Goal: Transaction & Acquisition: Purchase product/service

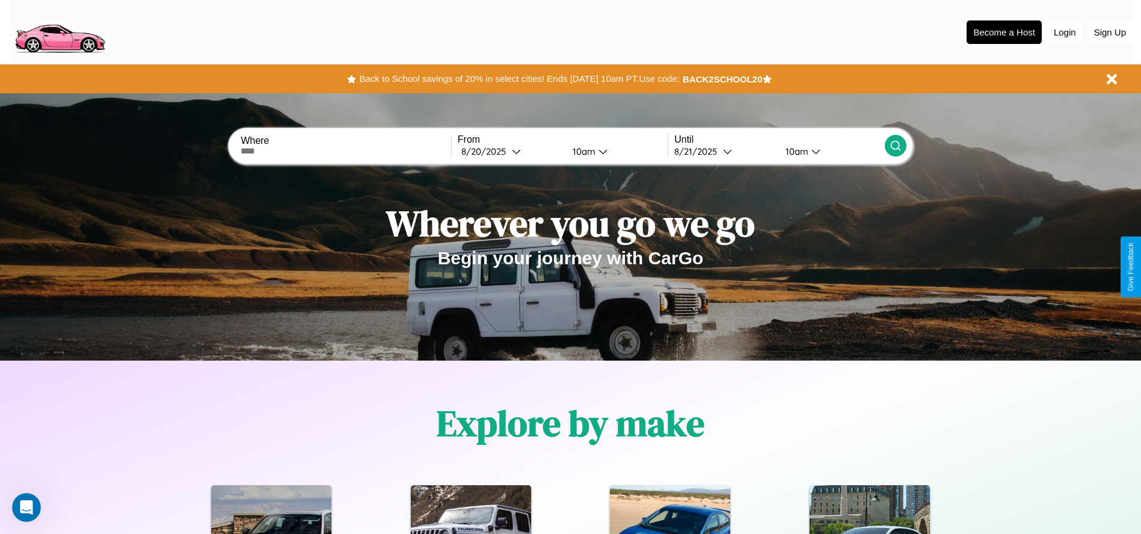
click at [346, 151] on input "text" at bounding box center [346, 151] width 210 height 10
type input "**********"
click at [510, 151] on div "8 / 20 / 2025" at bounding box center [486, 151] width 51 height 11
select select "*"
select select "****"
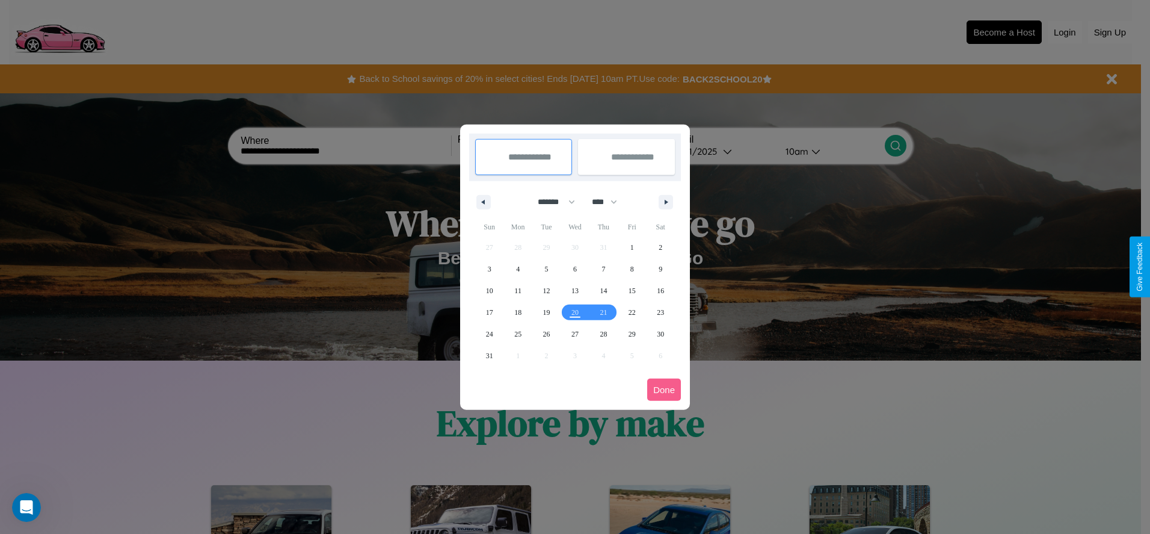
click at [551, 202] on select "******* ******** ***** ***** *** **** **** ****** ********* ******* ******** **…" at bounding box center [554, 202] width 51 height 20
select select "*"
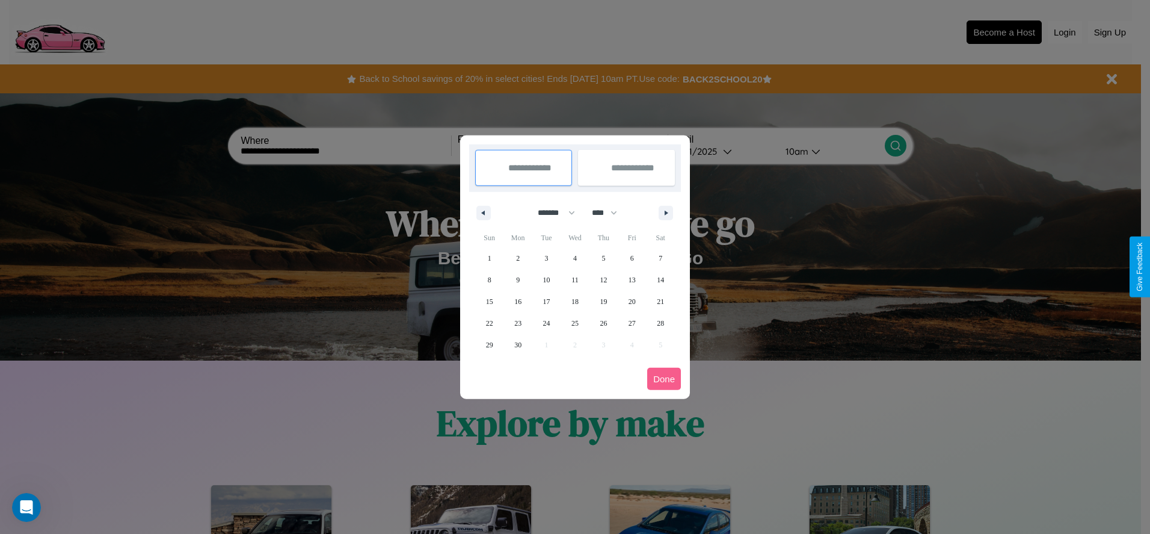
drag, startPoint x: 610, startPoint y: 212, endPoint x: 575, endPoint y: 241, distance: 45.3
click at [610, 212] on select "**** **** **** **** **** **** **** **** **** **** **** **** **** **** **** ****…" at bounding box center [604, 213] width 36 height 20
select select "****"
click at [546, 322] on span "23" at bounding box center [546, 323] width 7 height 22
type input "**********"
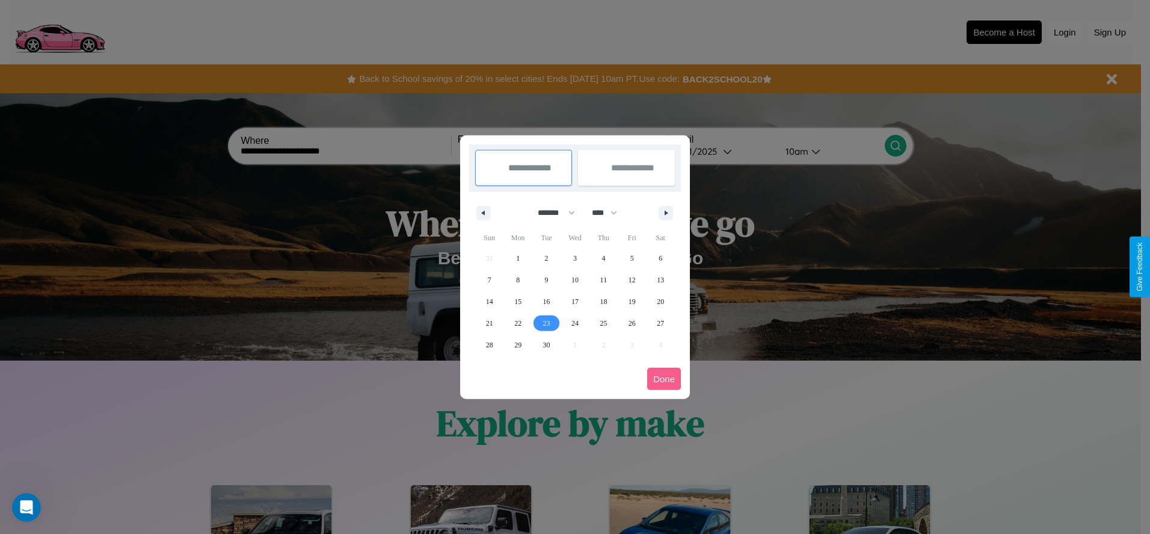
type input "**********"
click at [666, 212] on icon "button" at bounding box center [668, 213] width 6 height 5
select select "*"
click at [632, 258] on span "3" at bounding box center [633, 258] width 4 height 22
type input "**********"
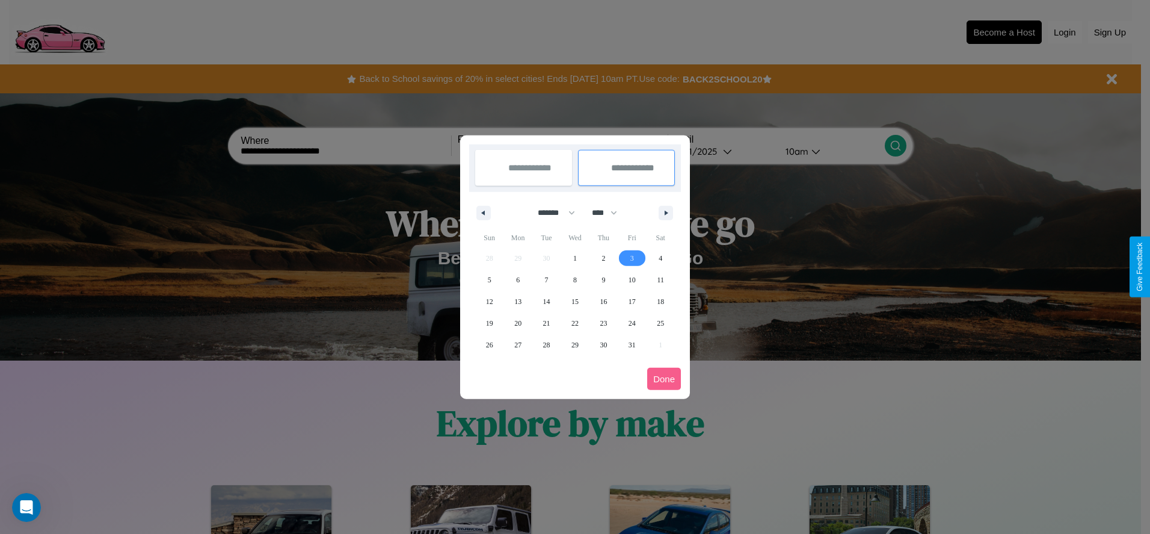
select select "*"
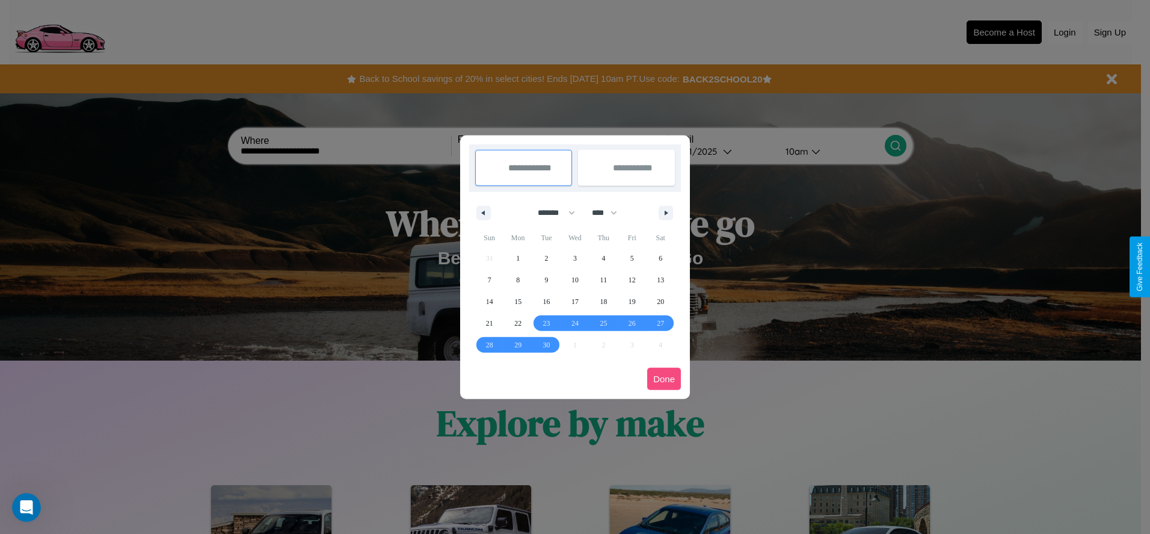
click at [664, 378] on button "Done" at bounding box center [664, 379] width 34 height 22
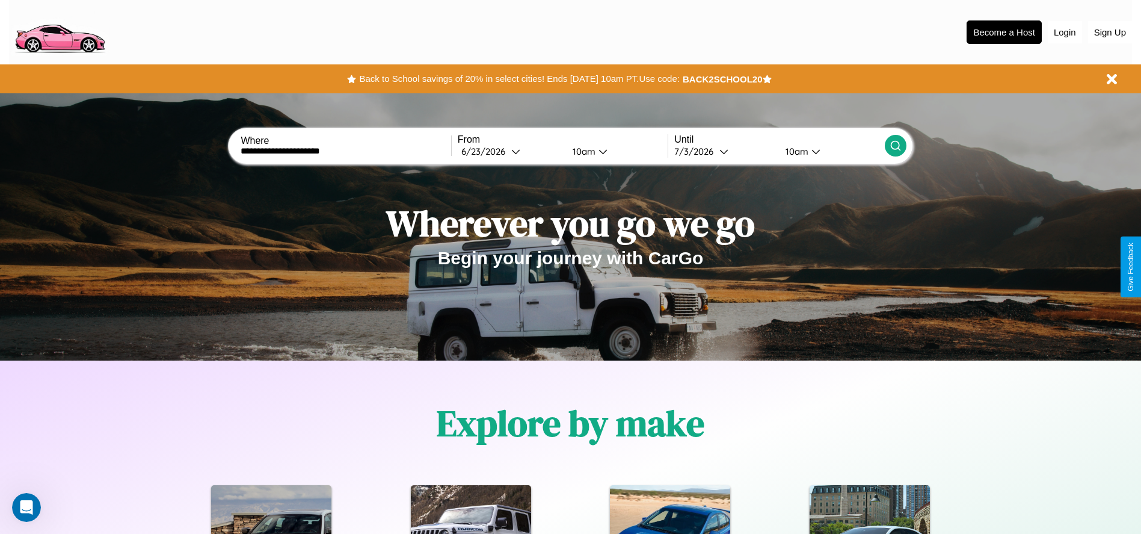
click at [895, 146] on icon at bounding box center [896, 146] width 12 height 12
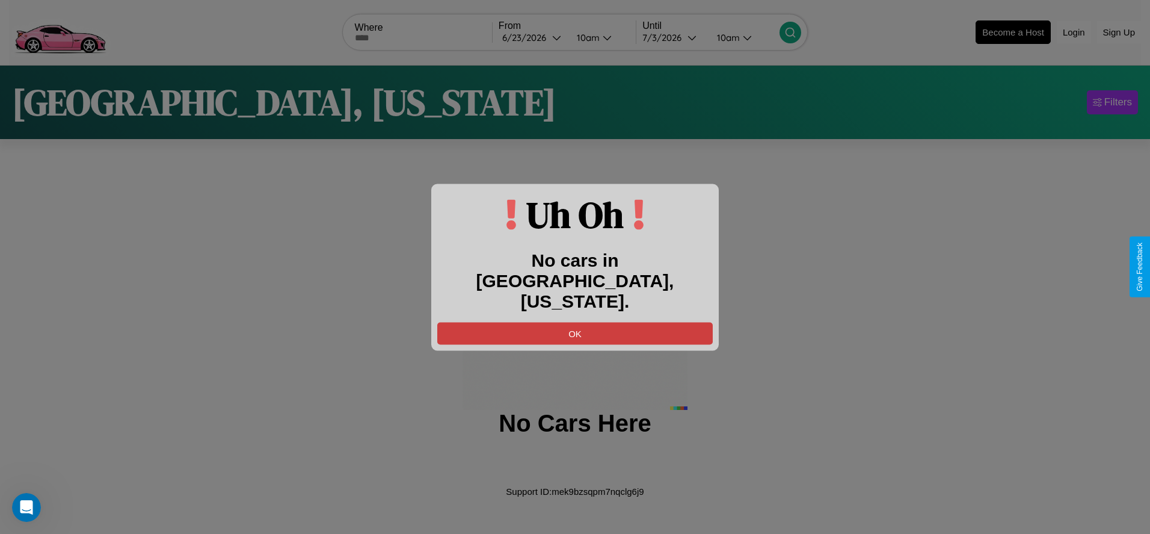
click at [575, 322] on button "OK" at bounding box center [575, 333] width 276 height 22
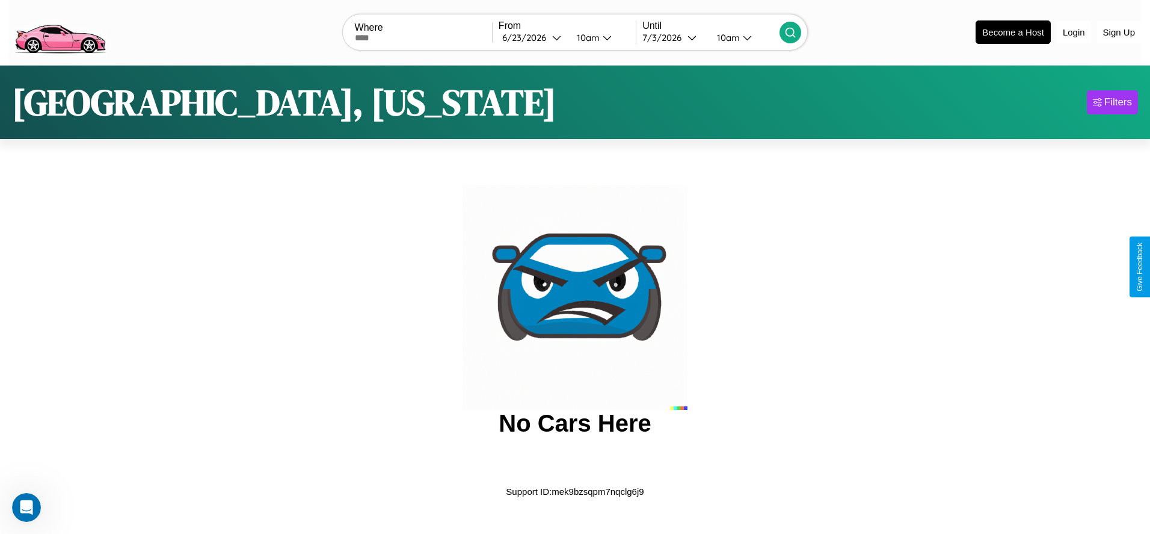
click at [60, 31] on img at bounding box center [60, 31] width 102 height 51
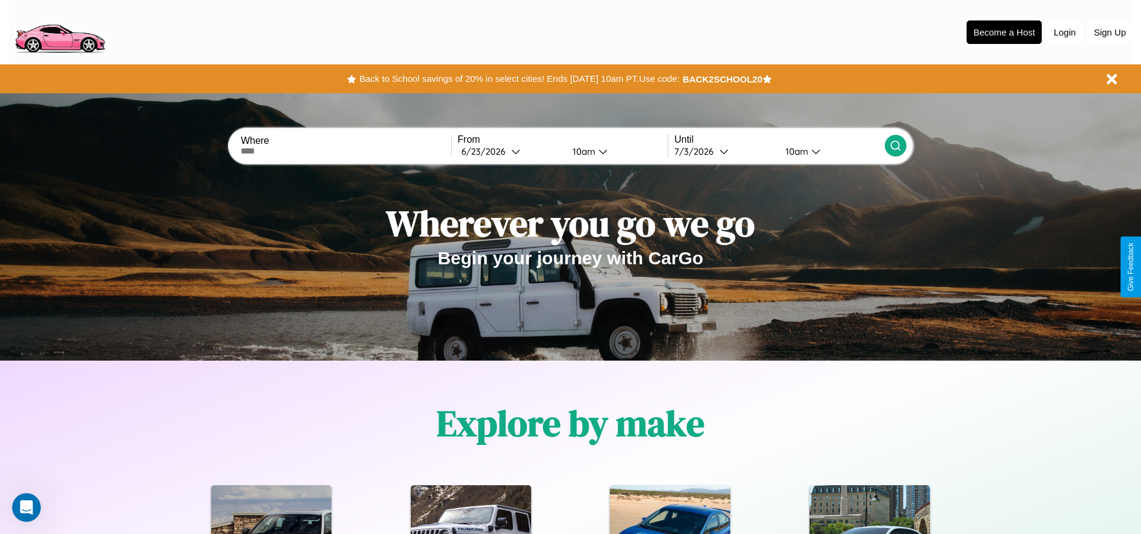
scroll to position [250, 0]
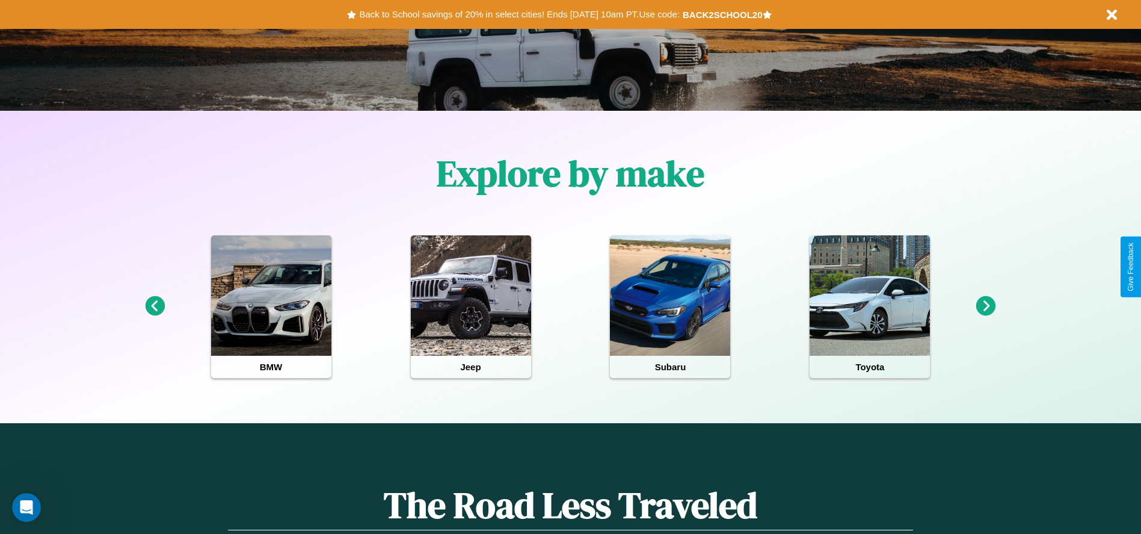
click at [155, 306] on icon at bounding box center [155, 306] width 20 height 20
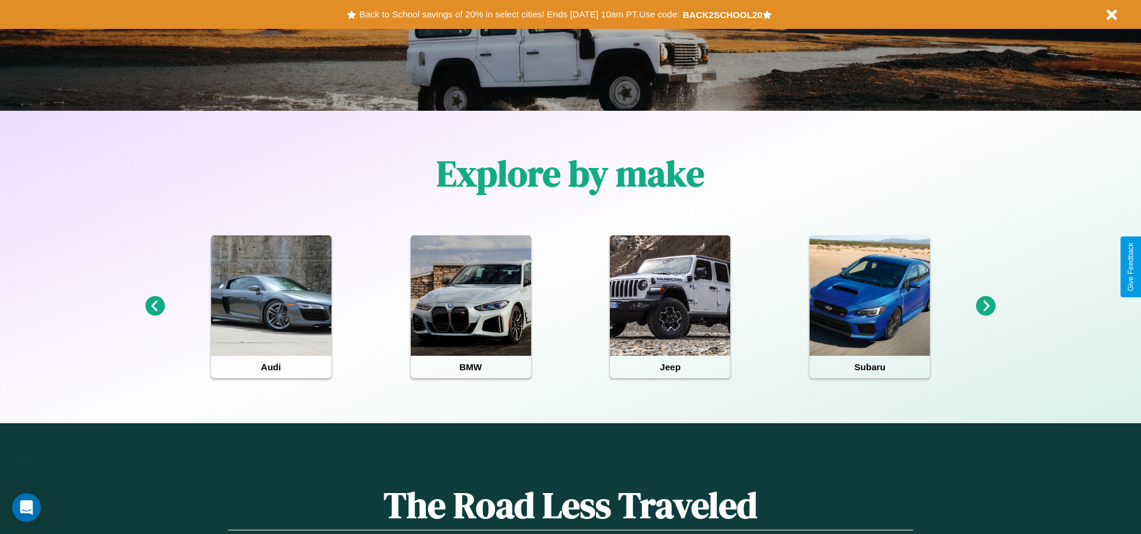
click at [986, 306] on icon at bounding box center [987, 306] width 20 height 20
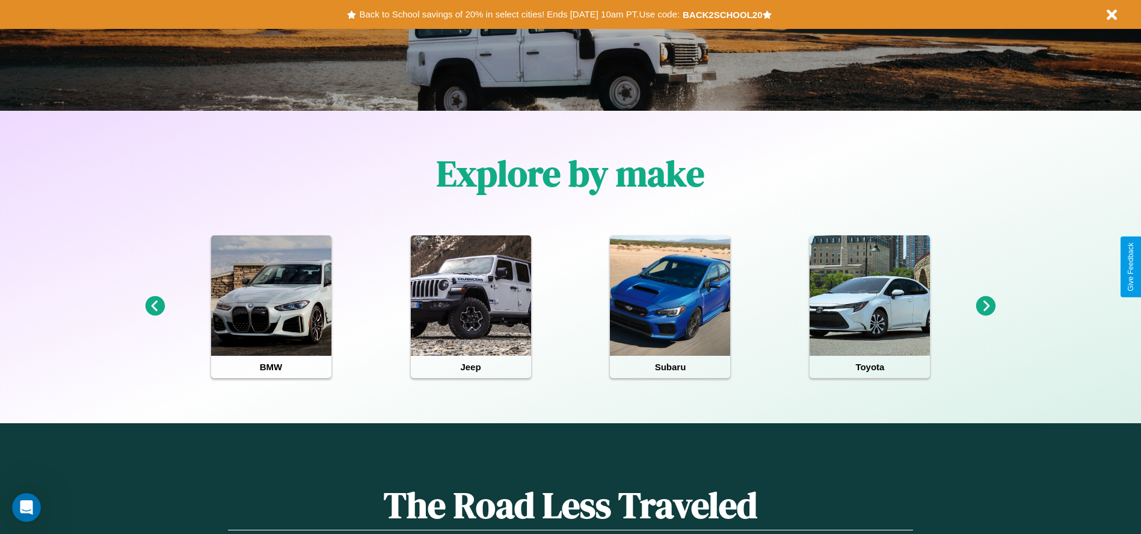
click at [986, 306] on icon at bounding box center [987, 306] width 20 height 20
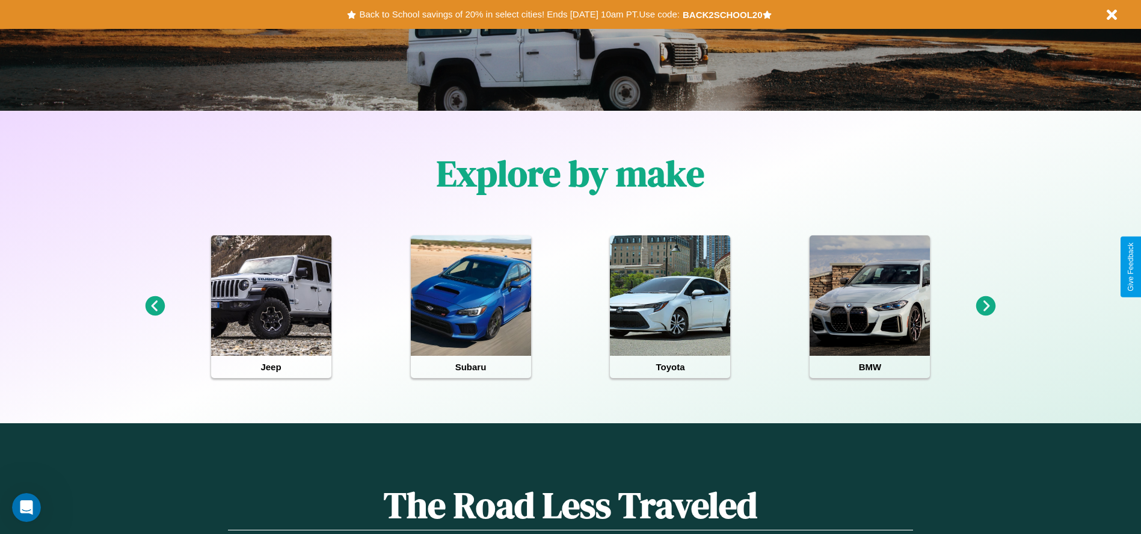
click at [986, 306] on icon at bounding box center [987, 306] width 20 height 20
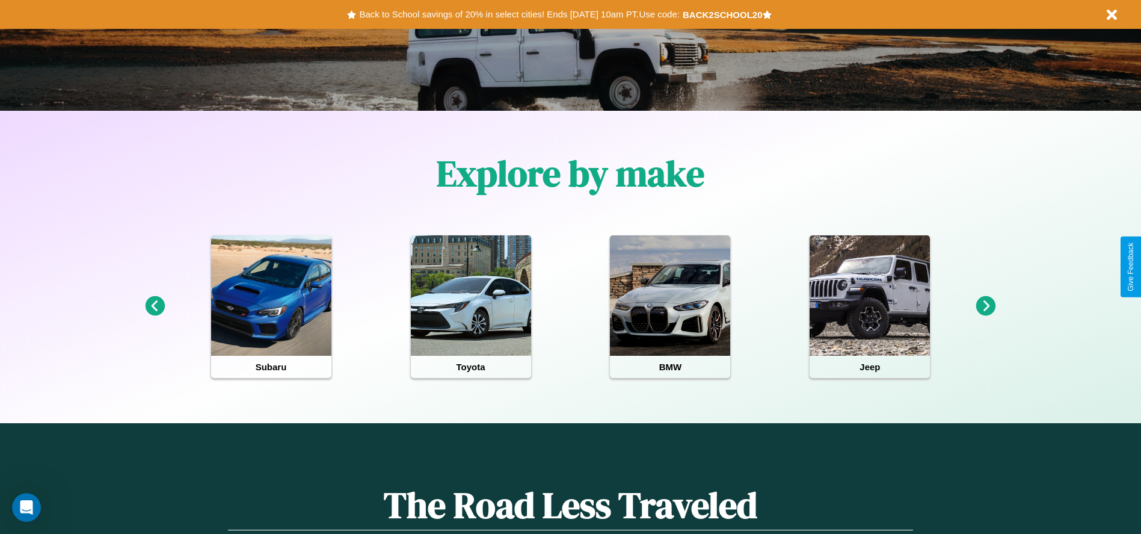
click at [986, 306] on icon at bounding box center [987, 306] width 20 height 20
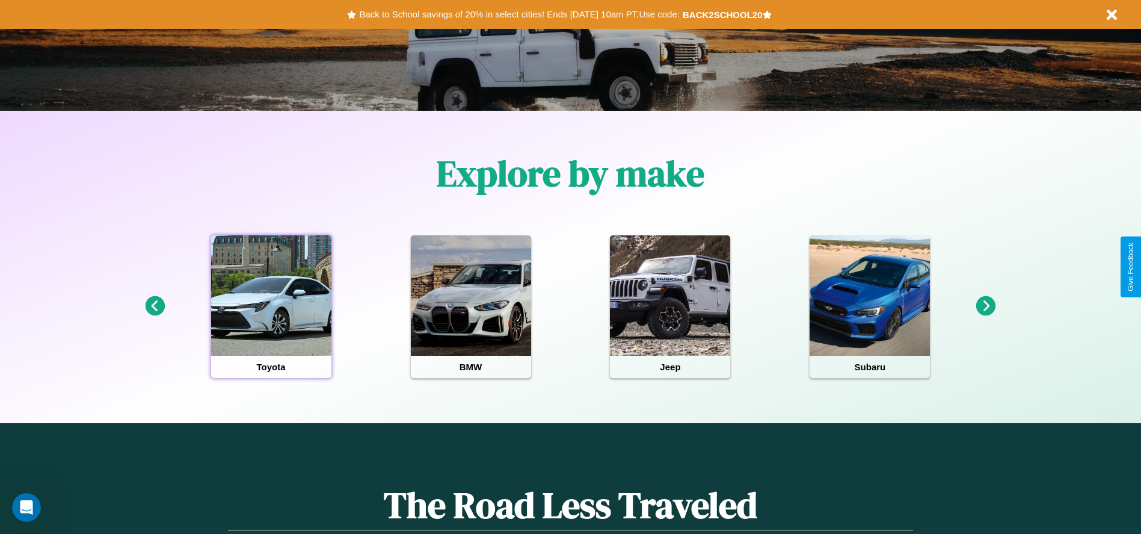
click at [271, 306] on div at bounding box center [271, 295] width 120 height 120
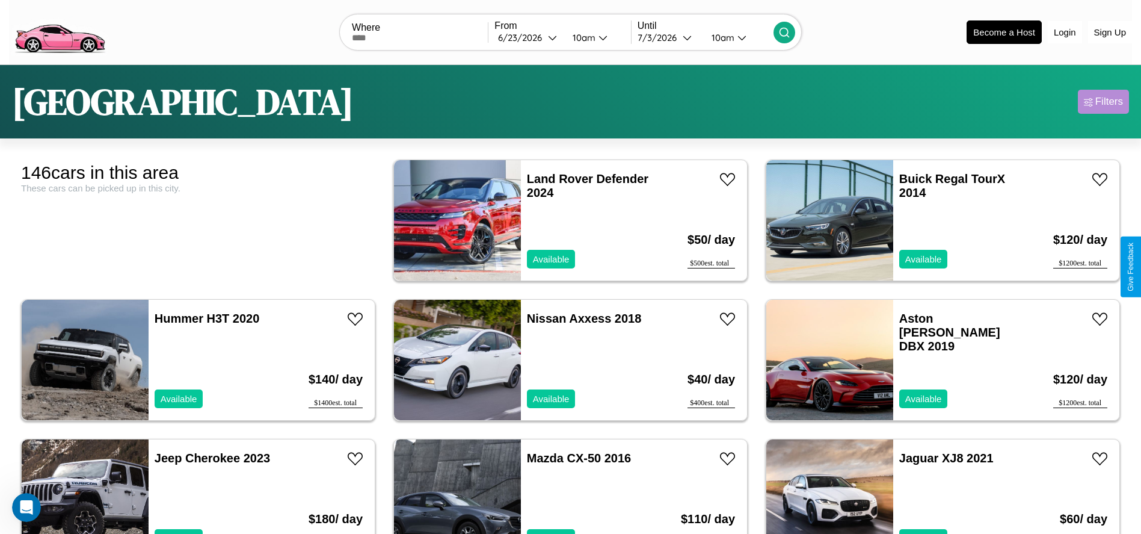
click at [1103, 102] on div "Filters" at bounding box center [1110, 102] width 28 height 12
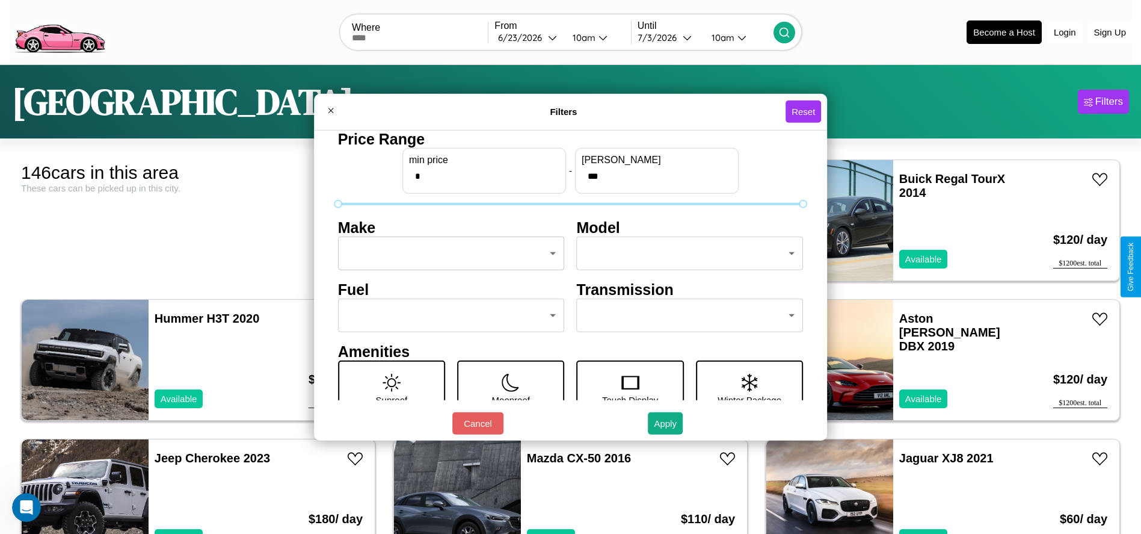
click at [448, 253] on body "CarGo Where From 6 / 23 / 2026 10am Until 7 / 3 / 2026 10am Become a Host Login…" at bounding box center [570, 304] width 1141 height 608
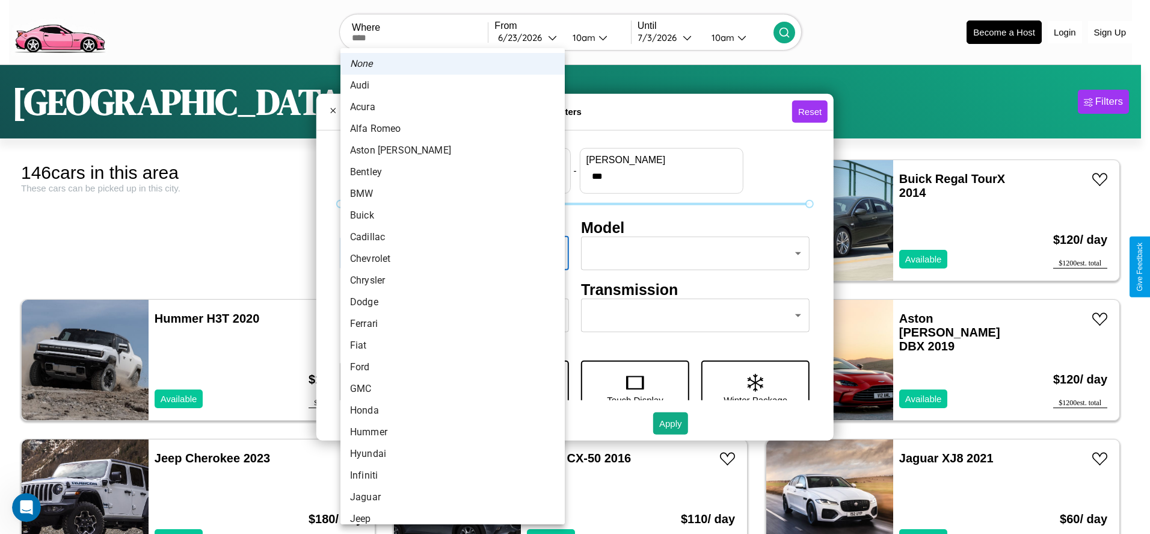
click at [448, 107] on li "Acura" at bounding box center [453, 107] width 224 height 22
type input "*****"
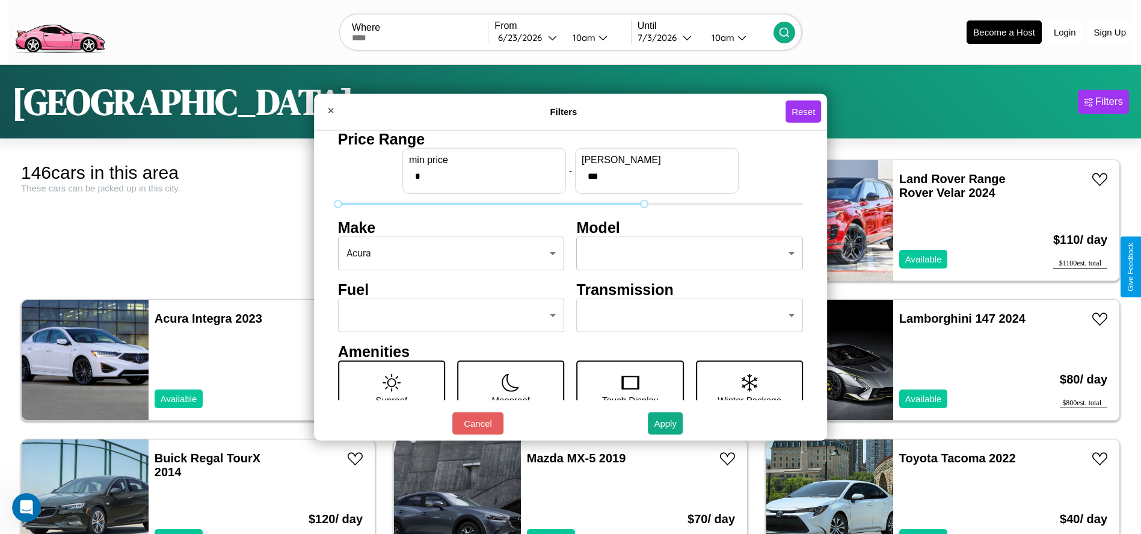
type input "***"
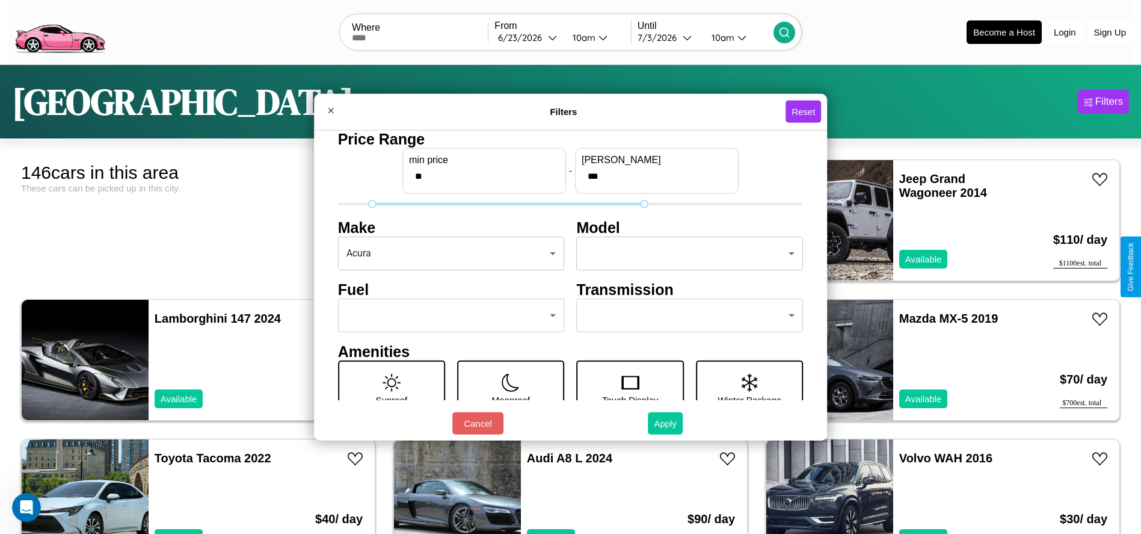
type input "**"
click at [666, 423] on button "Apply" at bounding box center [665, 423] width 35 height 22
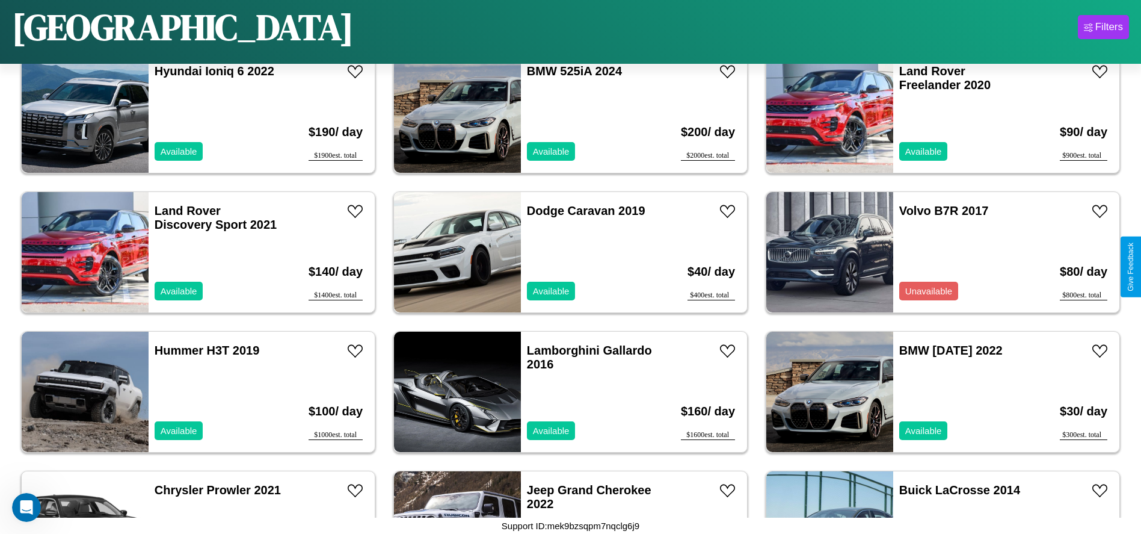
scroll to position [693, 0]
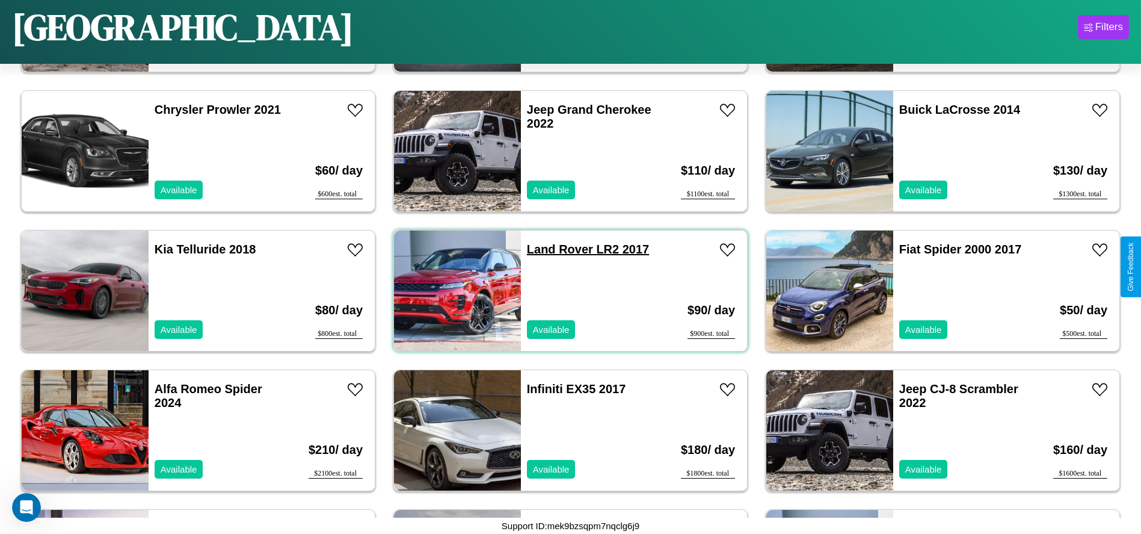
click at [555, 249] on link "Land Rover LR2 2017" at bounding box center [588, 248] width 122 height 13
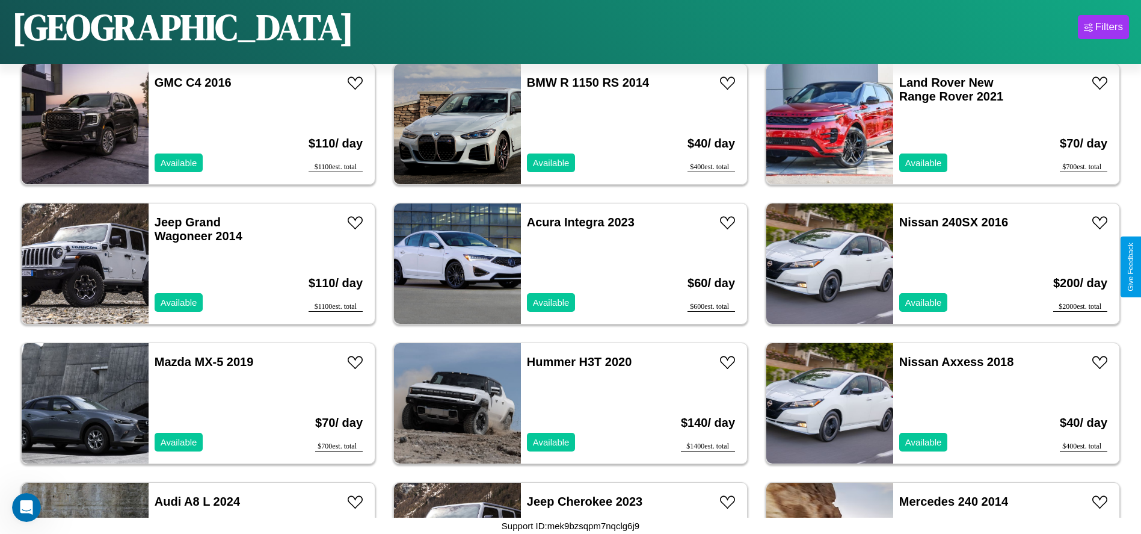
scroll to position [1251, 0]
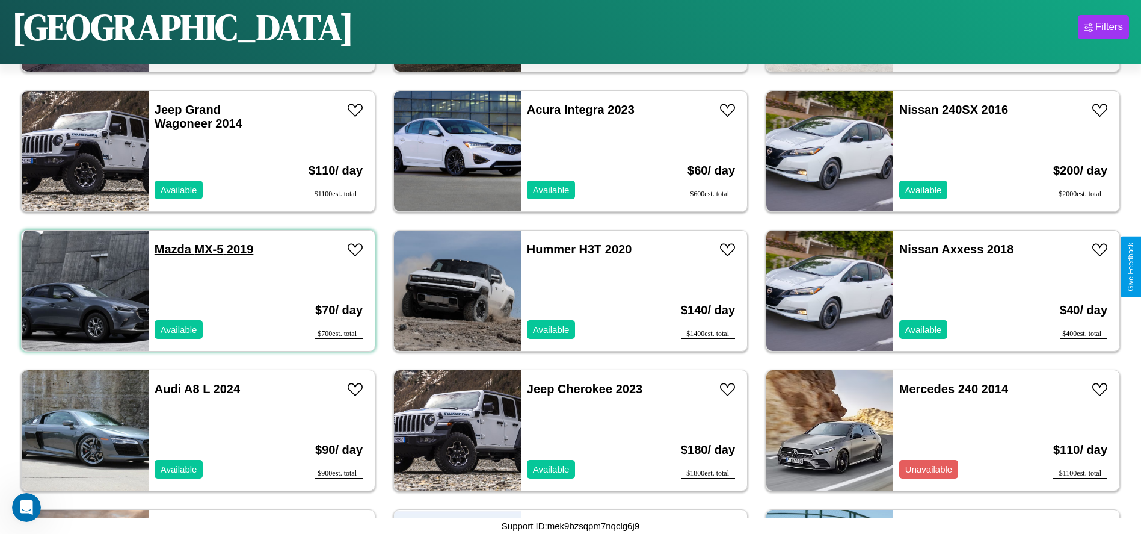
click at [171, 249] on link "Mazda MX-5 2019" at bounding box center [204, 248] width 99 height 13
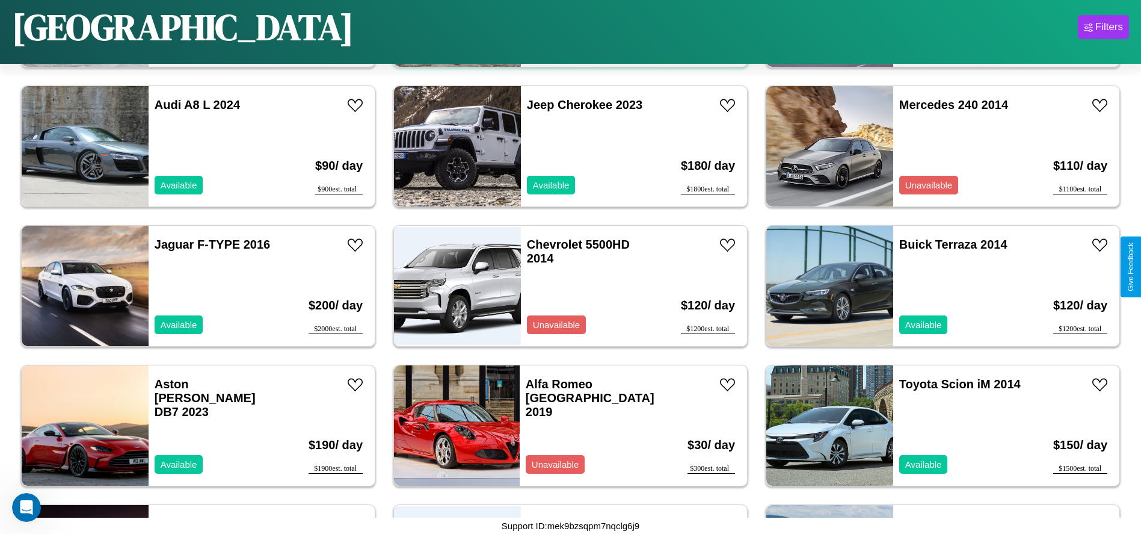
scroll to position [1670, 0]
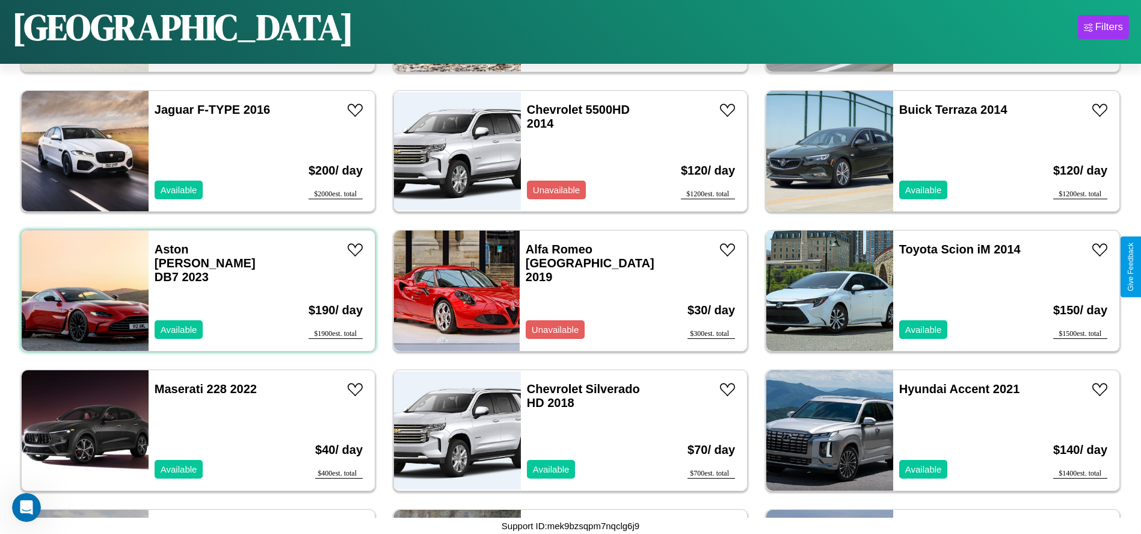
click at [197, 291] on div "Aston Martin DB7 2023 Available" at bounding box center [218, 290] width 139 height 120
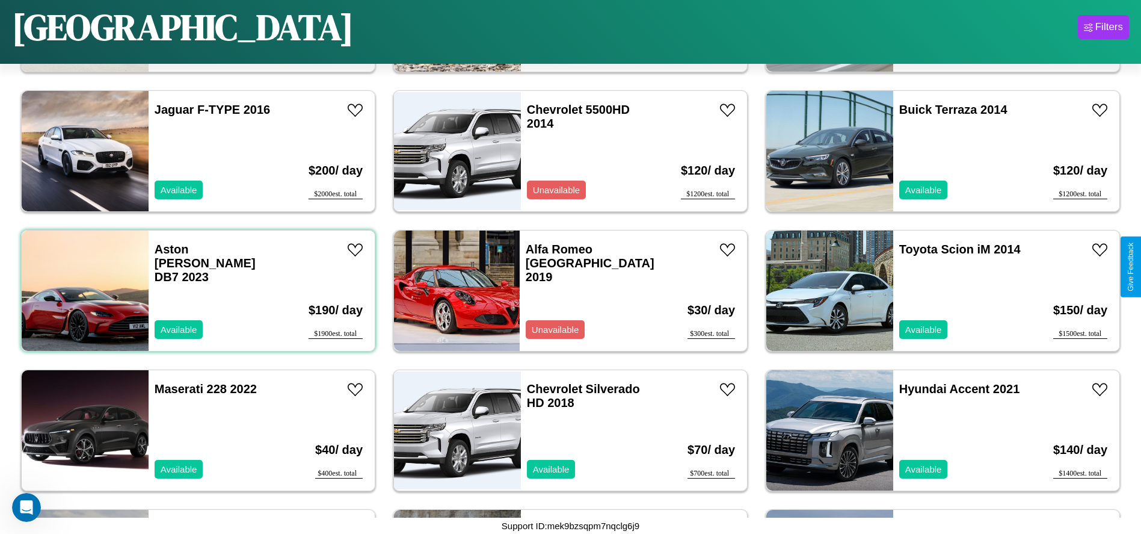
click at [197, 291] on div "Aston Martin DB7 2023 Available" at bounding box center [218, 290] width 139 height 120
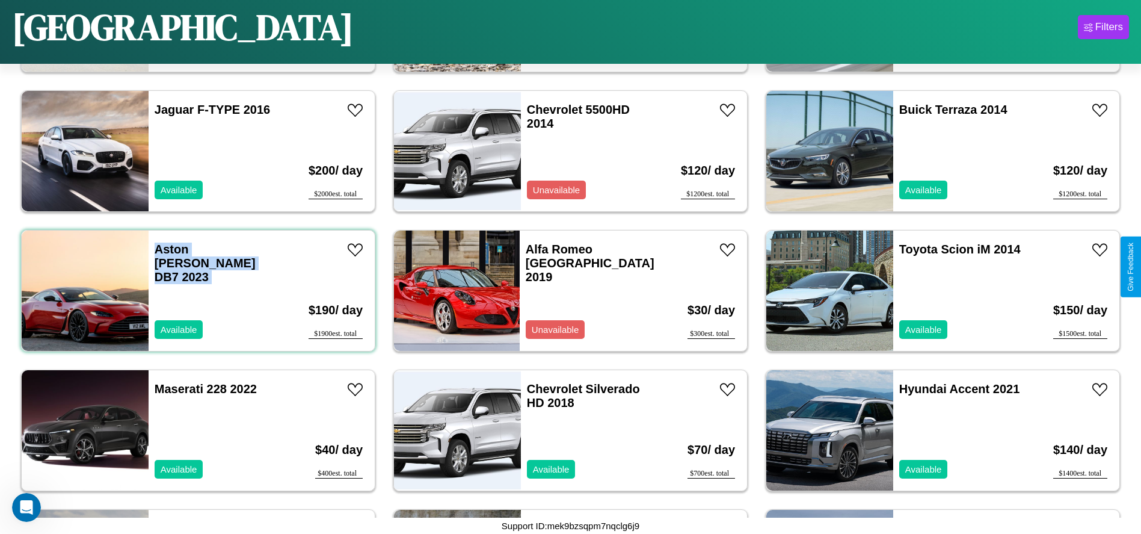
click at [197, 291] on div "Aston Martin DB7 2023 Available" at bounding box center [218, 290] width 139 height 120
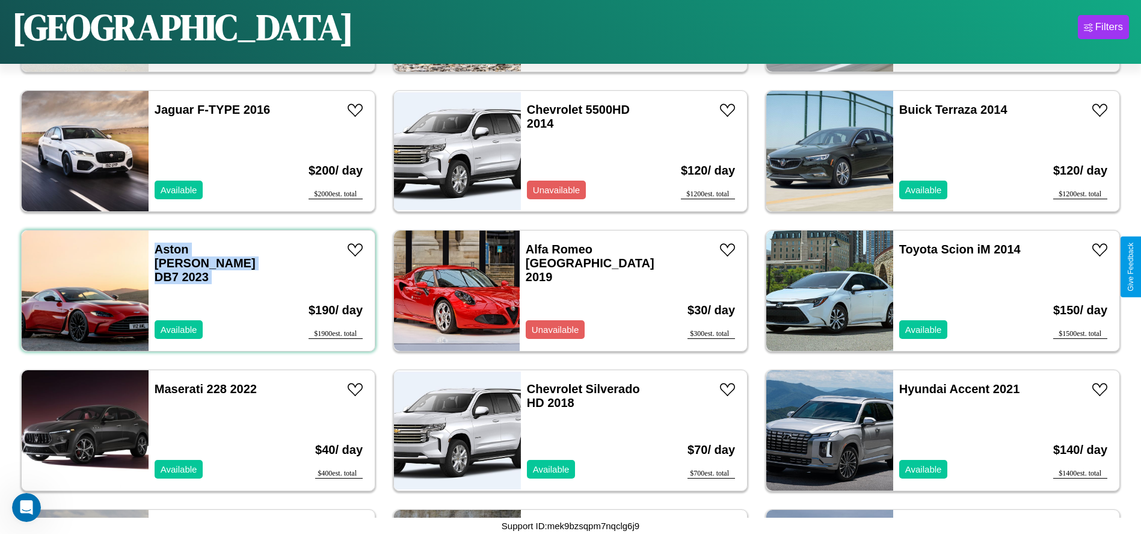
click at [197, 291] on div "Aston Martin DB7 2023 Available" at bounding box center [218, 290] width 139 height 120
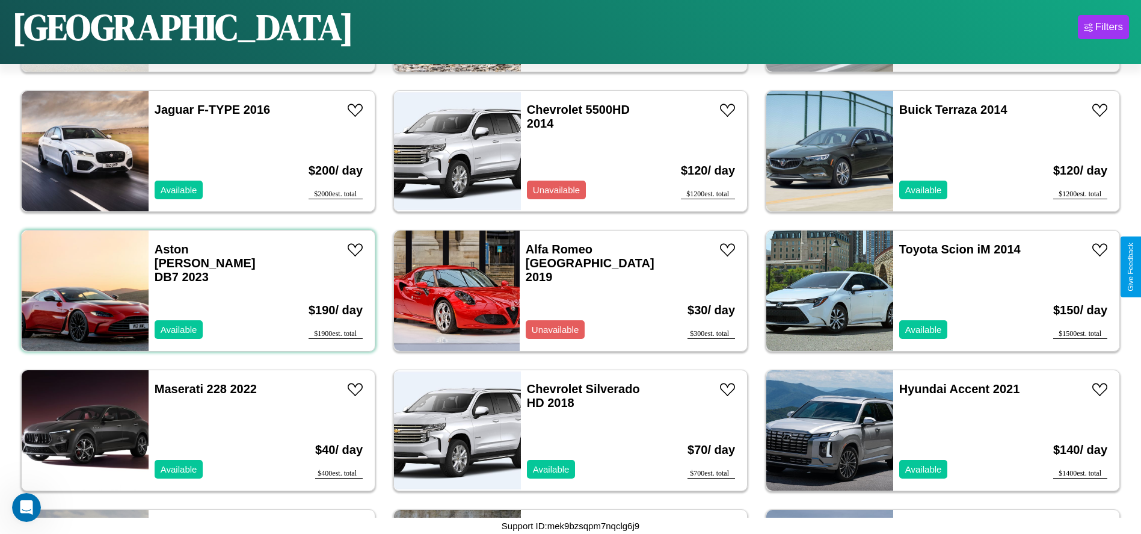
click at [197, 291] on div "Aston Martin DB7 2023 Available" at bounding box center [218, 290] width 139 height 120
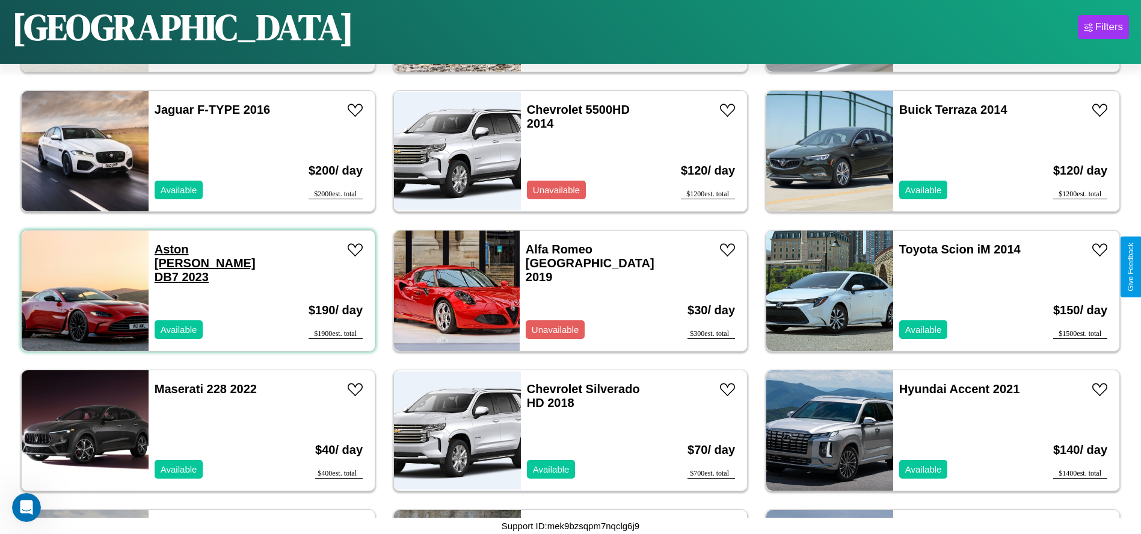
click at [190, 249] on link "Aston Martin DB7 2023" at bounding box center [205, 262] width 101 height 41
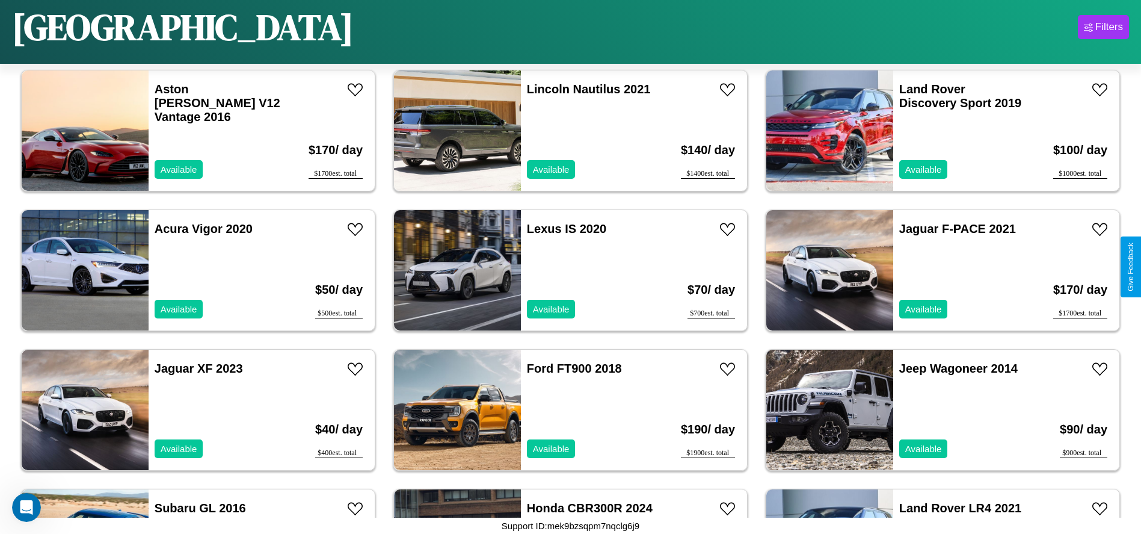
scroll to position [2786, 0]
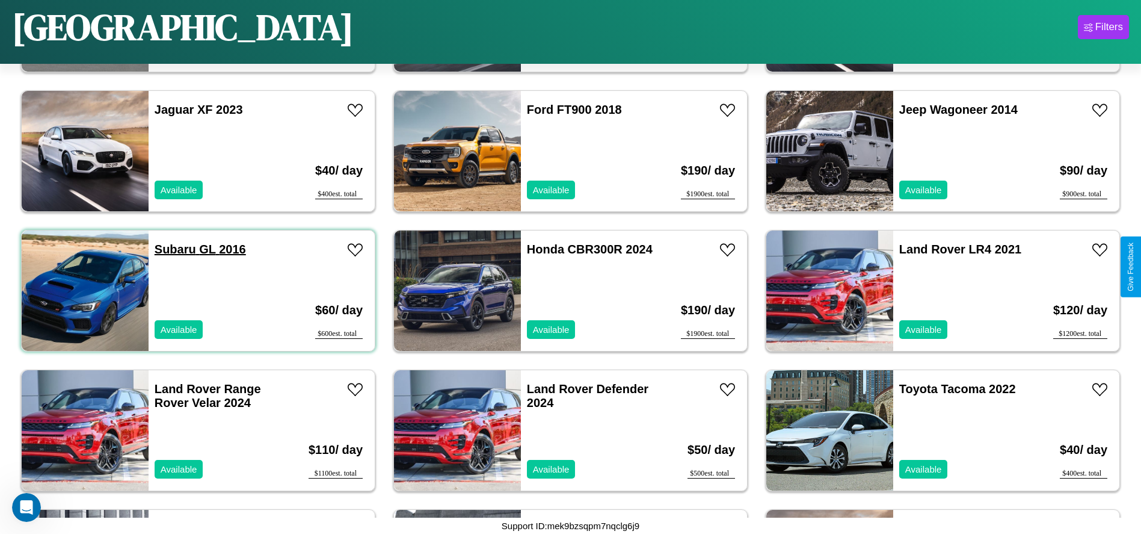
click at [174, 249] on link "Subaru GL 2016" at bounding box center [200, 248] width 91 height 13
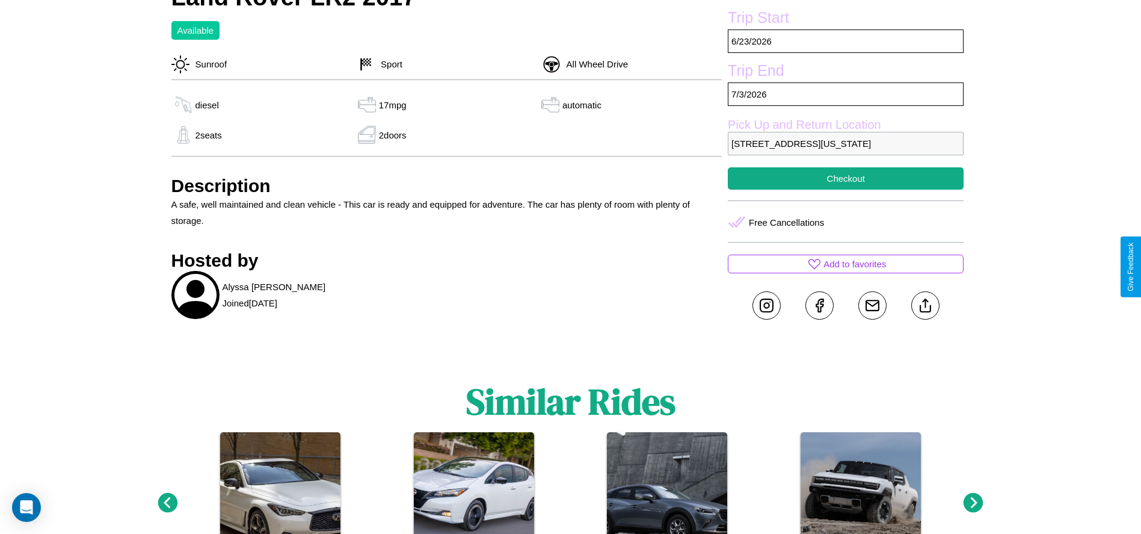
scroll to position [466, 0]
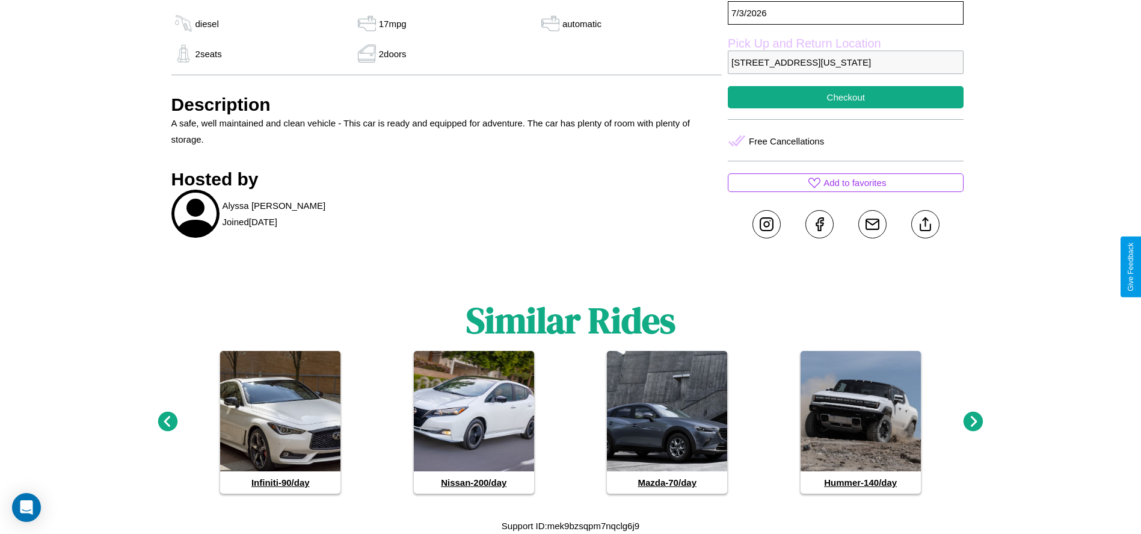
click at [167, 422] on icon at bounding box center [168, 422] width 20 height 20
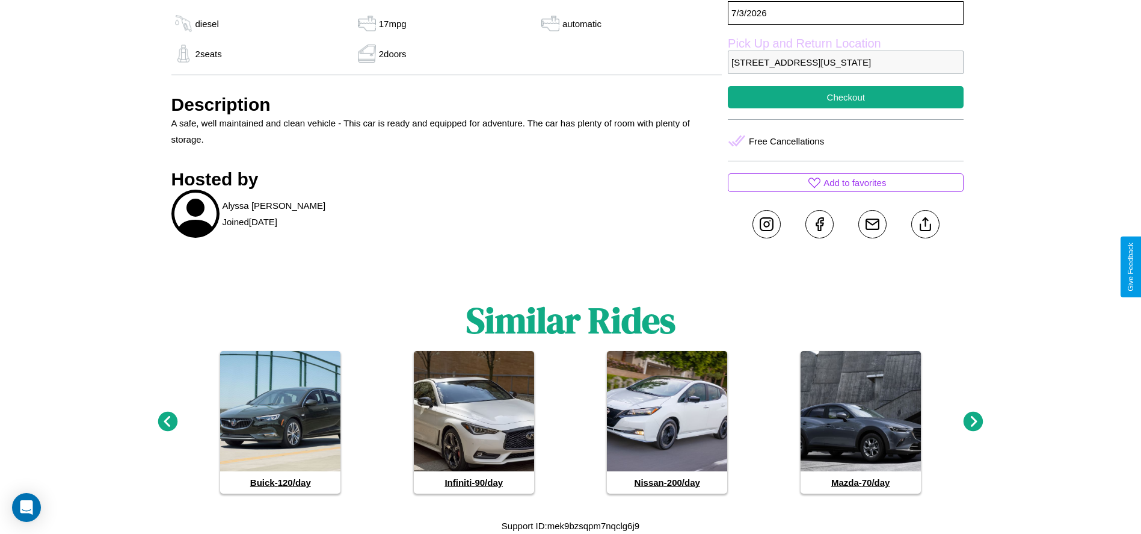
click at [974, 422] on icon at bounding box center [974, 422] width 20 height 20
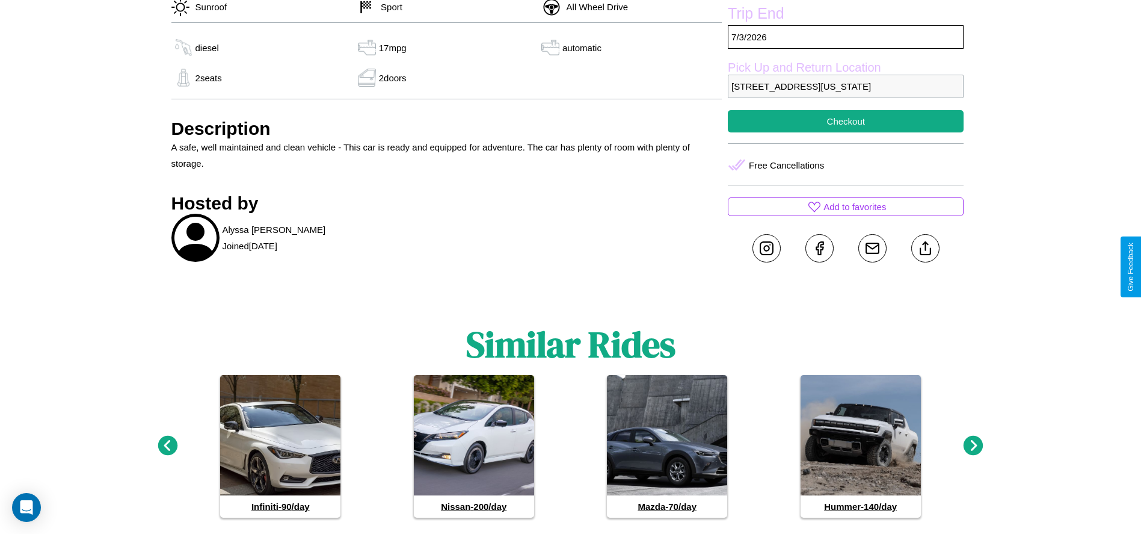
scroll to position [423, 0]
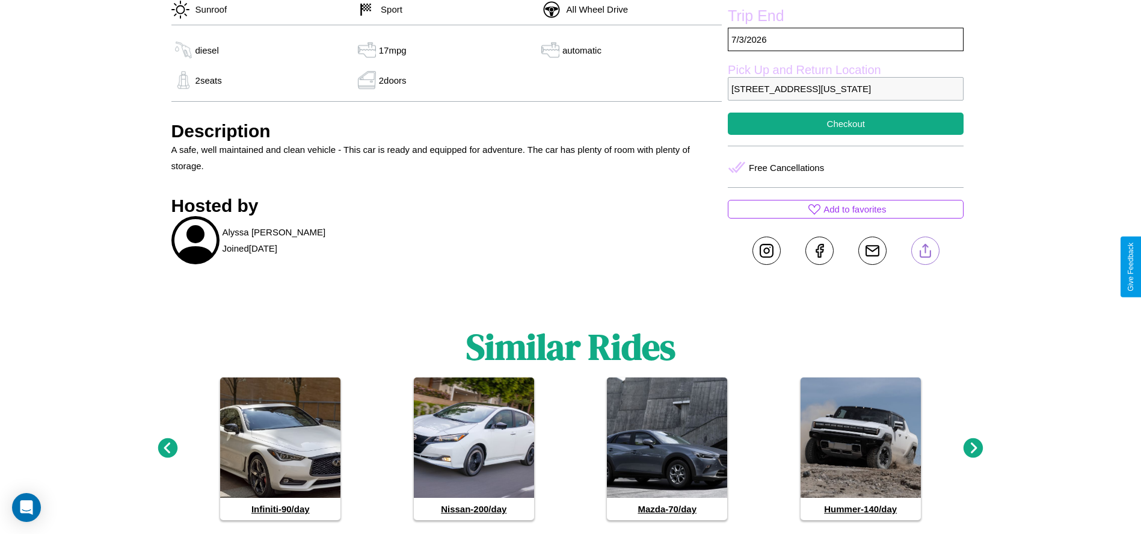
click at [925, 253] on line at bounding box center [925, 248] width 0 height 8
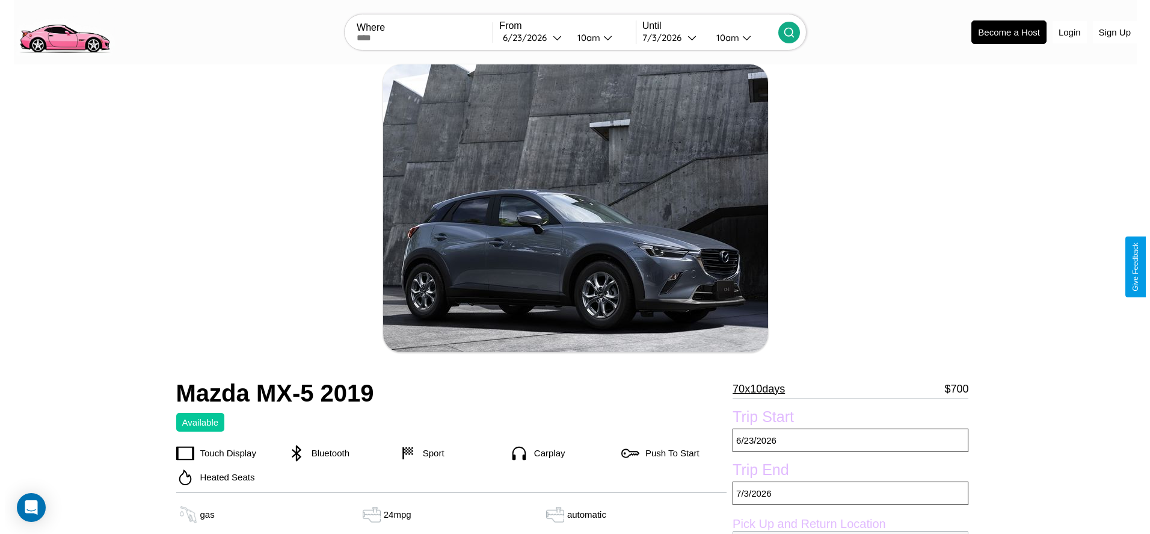
scroll to position [173, 0]
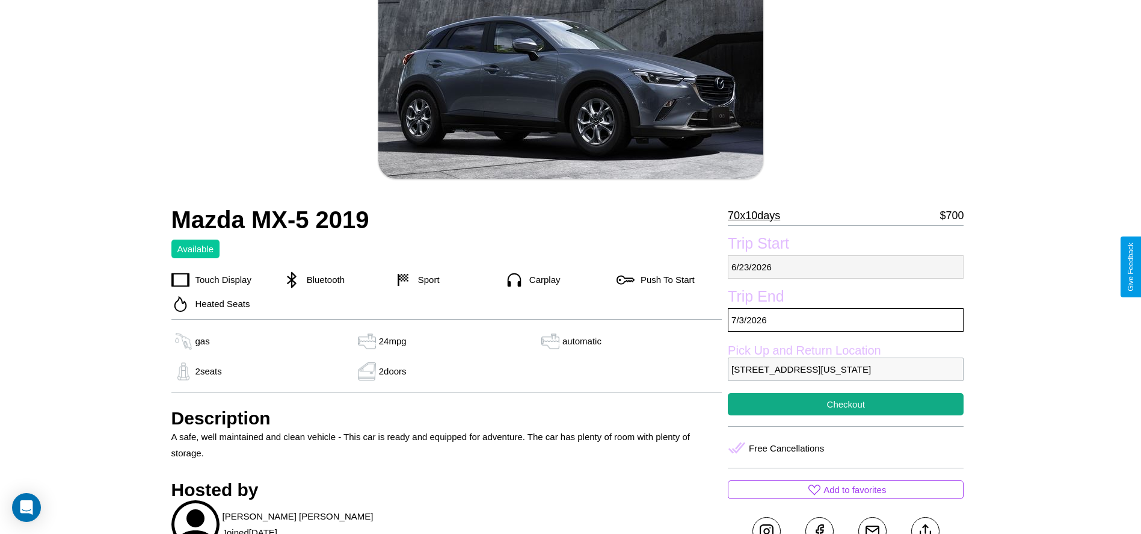
click at [846, 267] on p "[DATE]" at bounding box center [846, 266] width 236 height 23
select select "*"
select select "****"
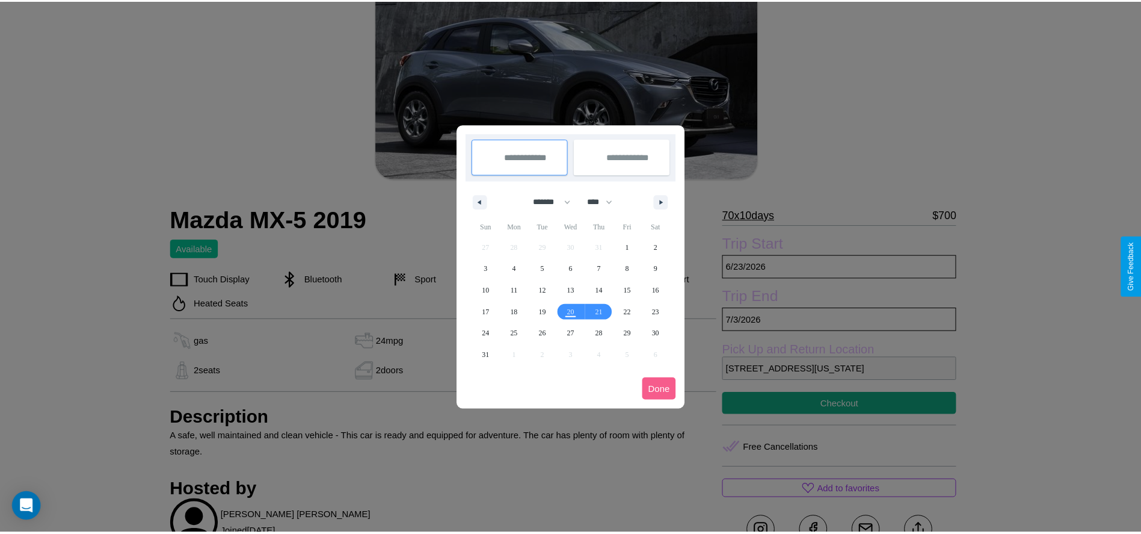
scroll to position [0, 0]
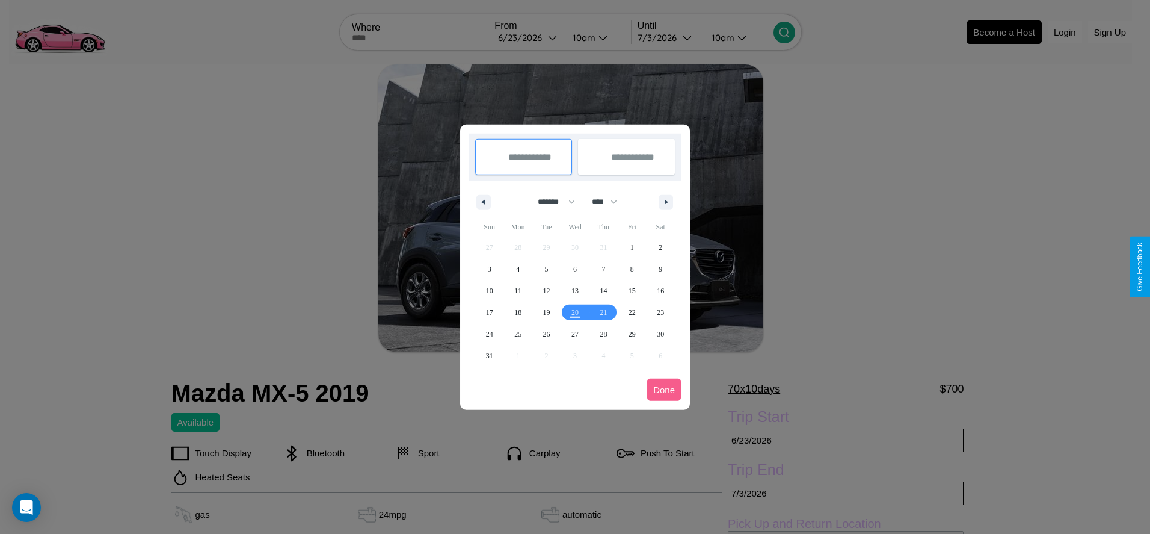
click at [528, 37] on div at bounding box center [575, 267] width 1150 height 534
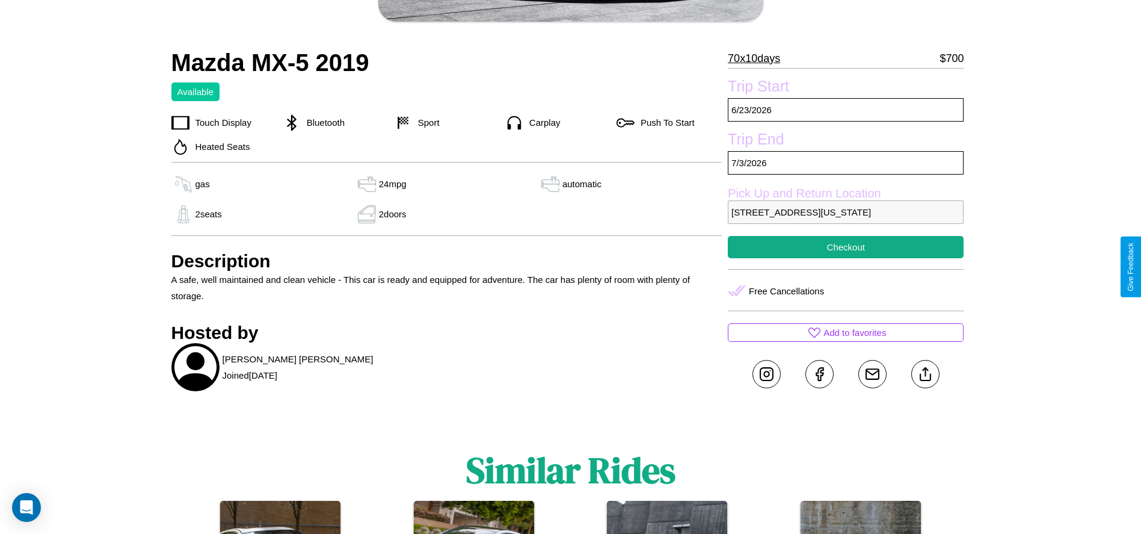
scroll to position [327, 0]
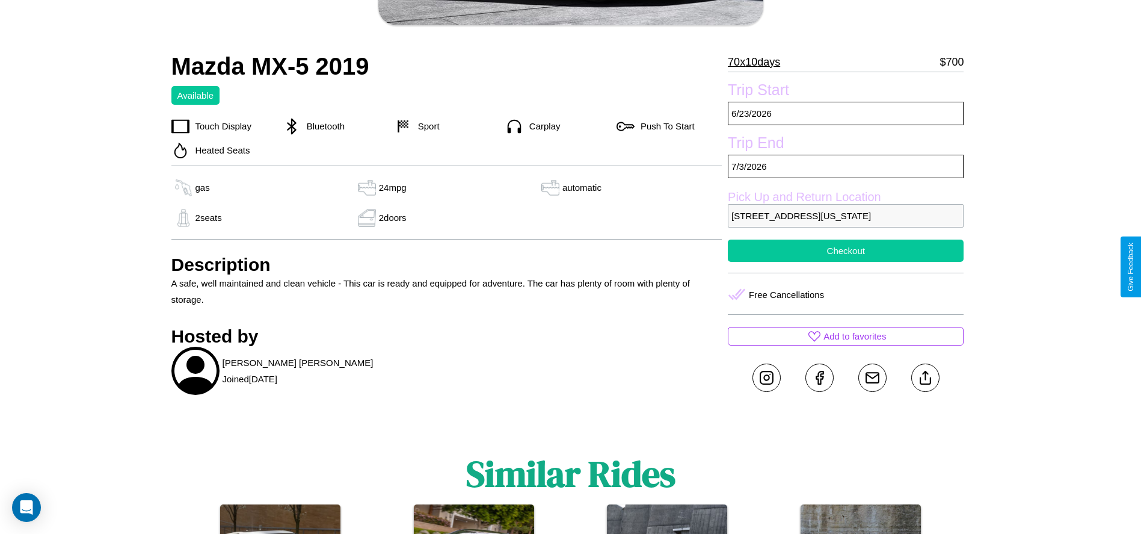
click at [846, 262] on button "Checkout" at bounding box center [846, 250] width 236 height 22
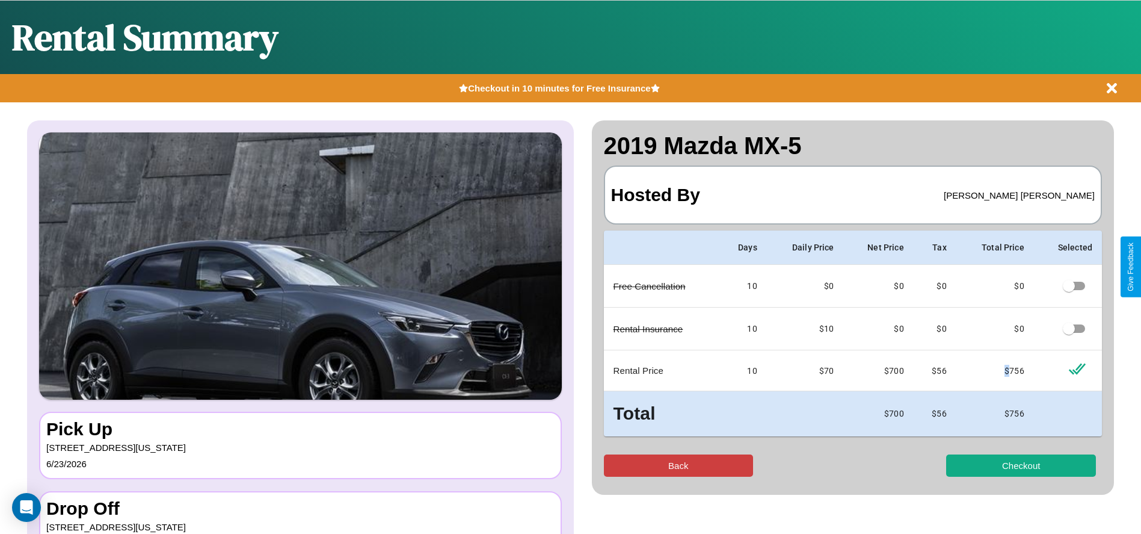
click at [678, 465] on button "Back" at bounding box center [679, 465] width 150 height 22
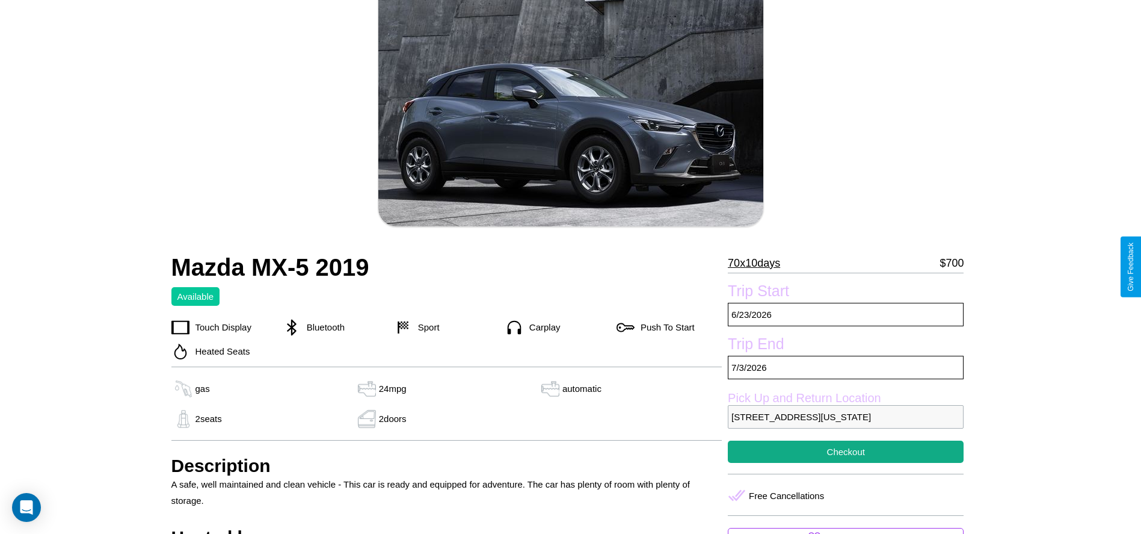
scroll to position [496, 0]
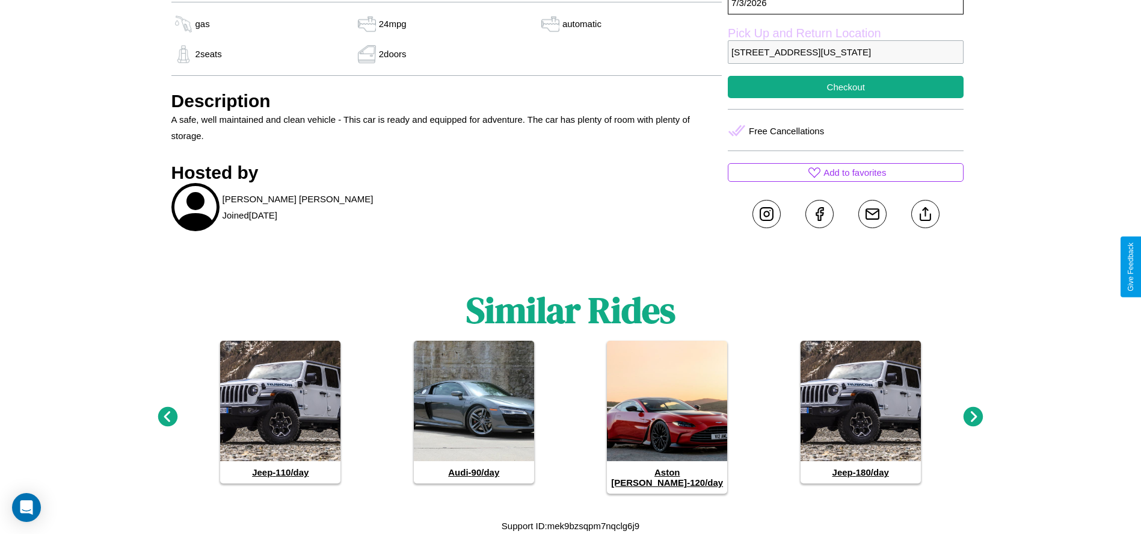
click at [167, 422] on icon at bounding box center [168, 417] width 20 height 20
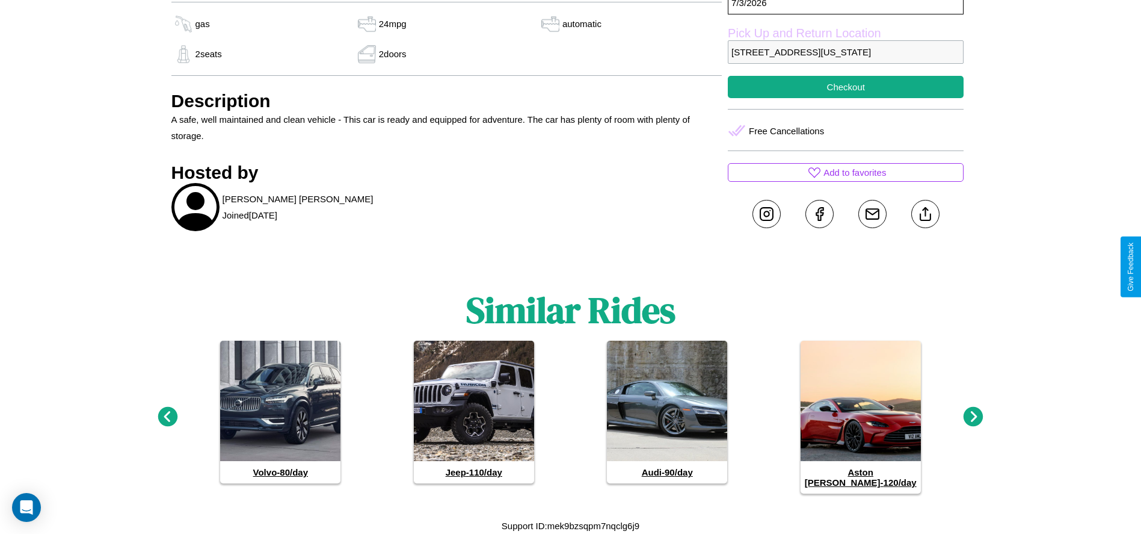
click at [974, 422] on icon at bounding box center [974, 417] width 20 height 20
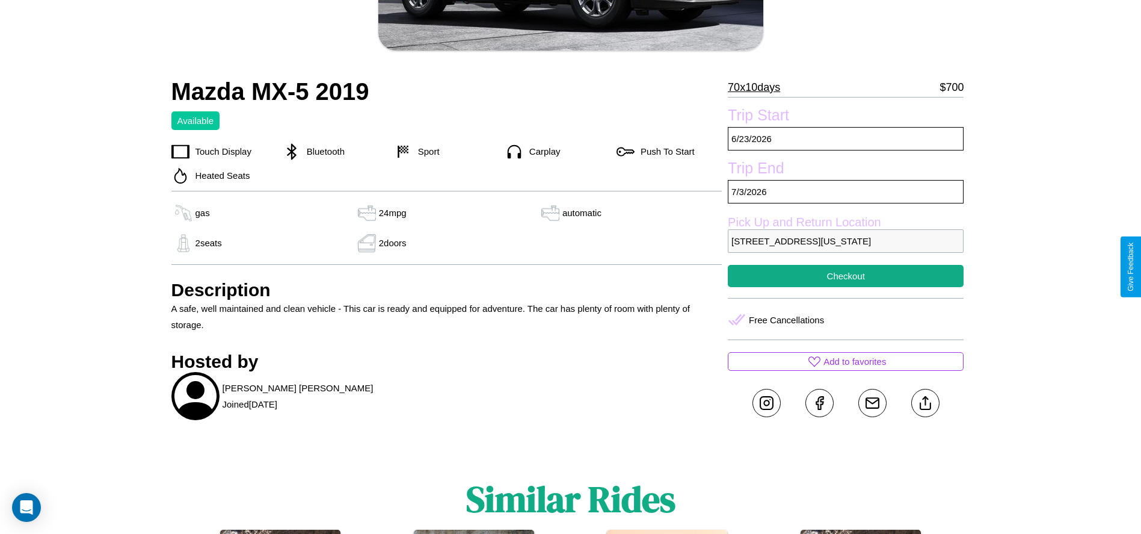
scroll to position [284, 0]
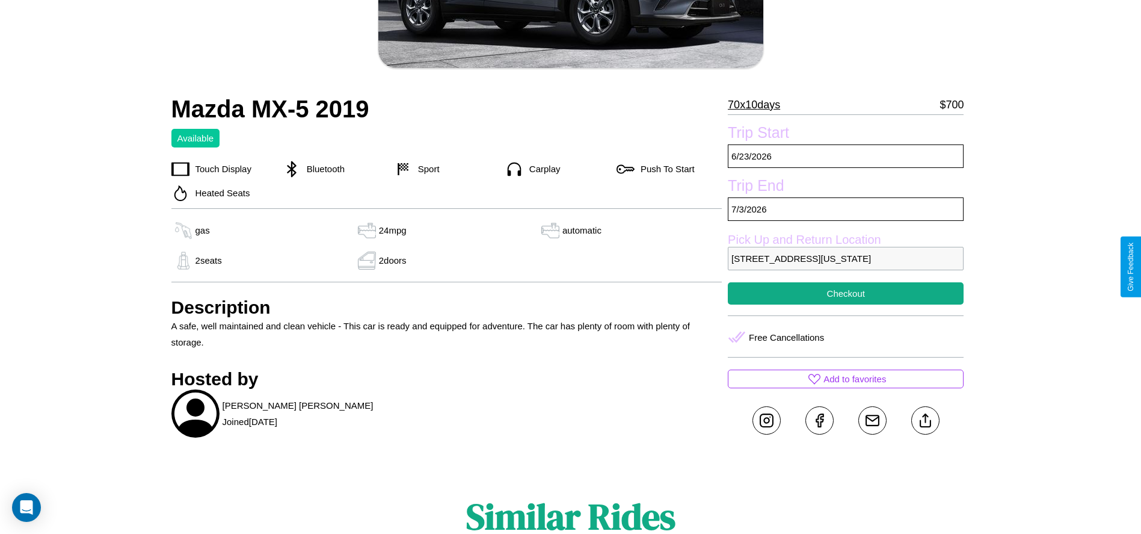
click at [846, 267] on p "[STREET_ADDRESS][US_STATE]" at bounding box center [846, 258] width 236 height 23
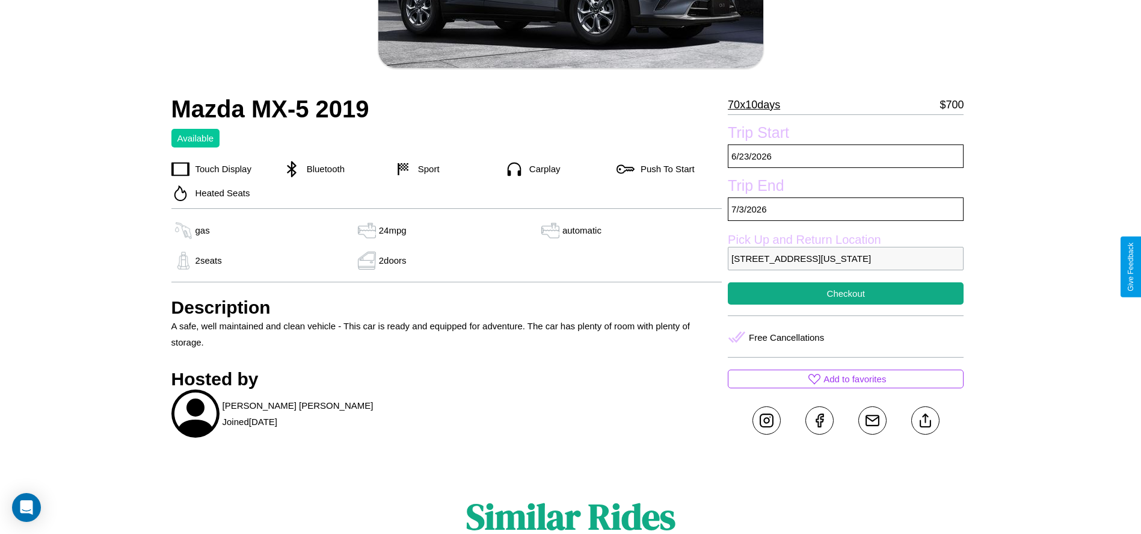
click at [846, 267] on p "[STREET_ADDRESS][US_STATE]" at bounding box center [846, 258] width 236 height 23
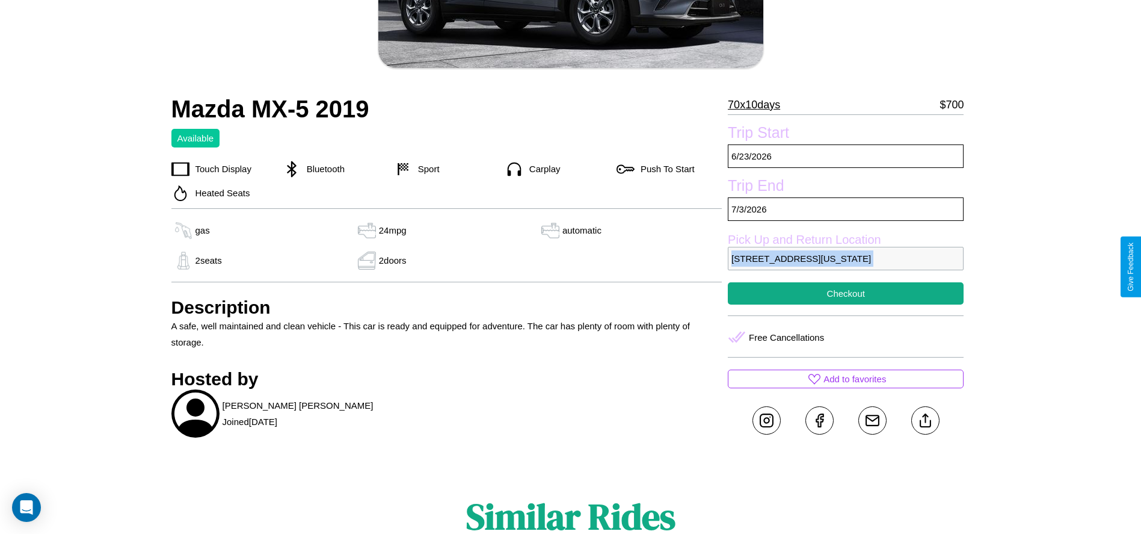
click at [846, 267] on p "[STREET_ADDRESS][US_STATE]" at bounding box center [846, 258] width 236 height 23
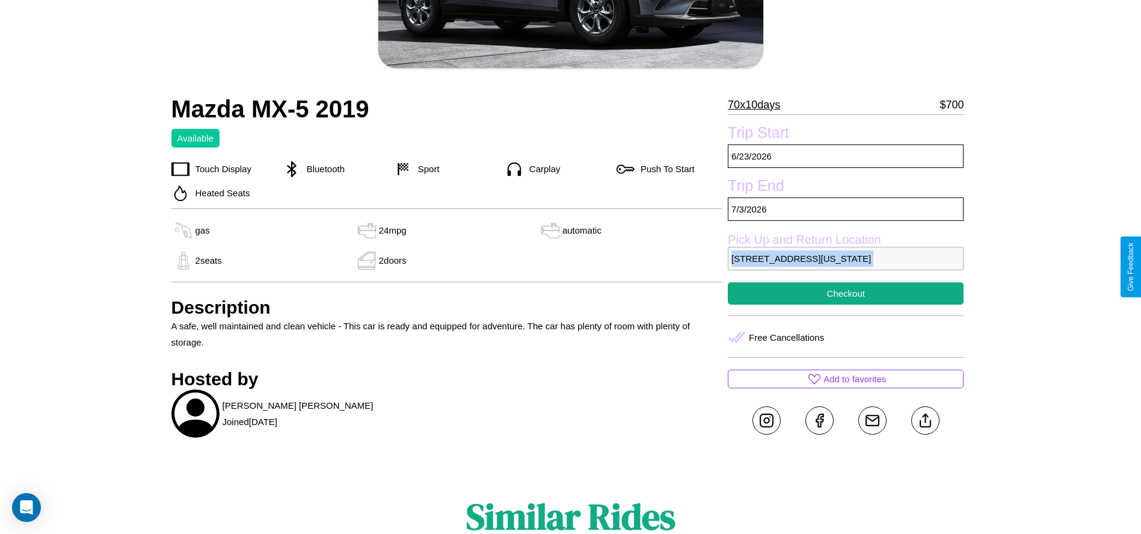
click at [846, 267] on p "[STREET_ADDRESS][US_STATE]" at bounding box center [846, 258] width 236 height 23
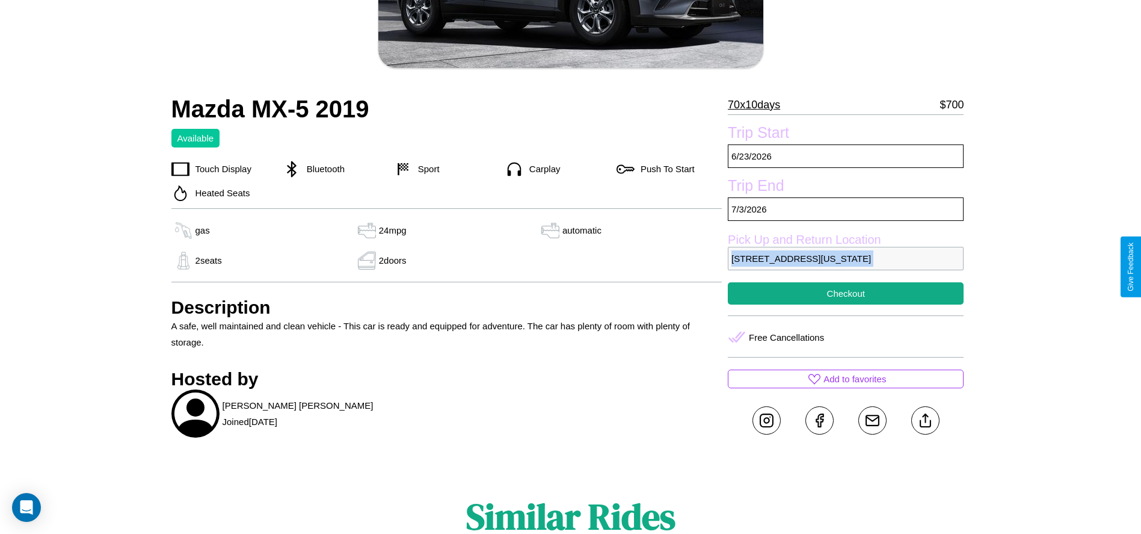
click at [846, 267] on p "[STREET_ADDRESS][US_STATE]" at bounding box center [846, 258] width 236 height 23
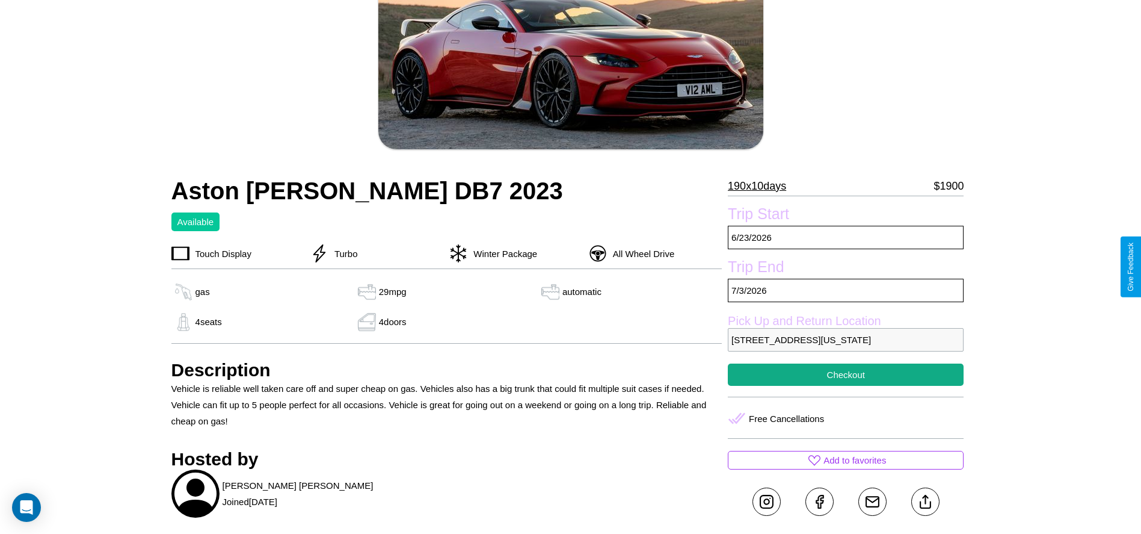
scroll to position [413, 0]
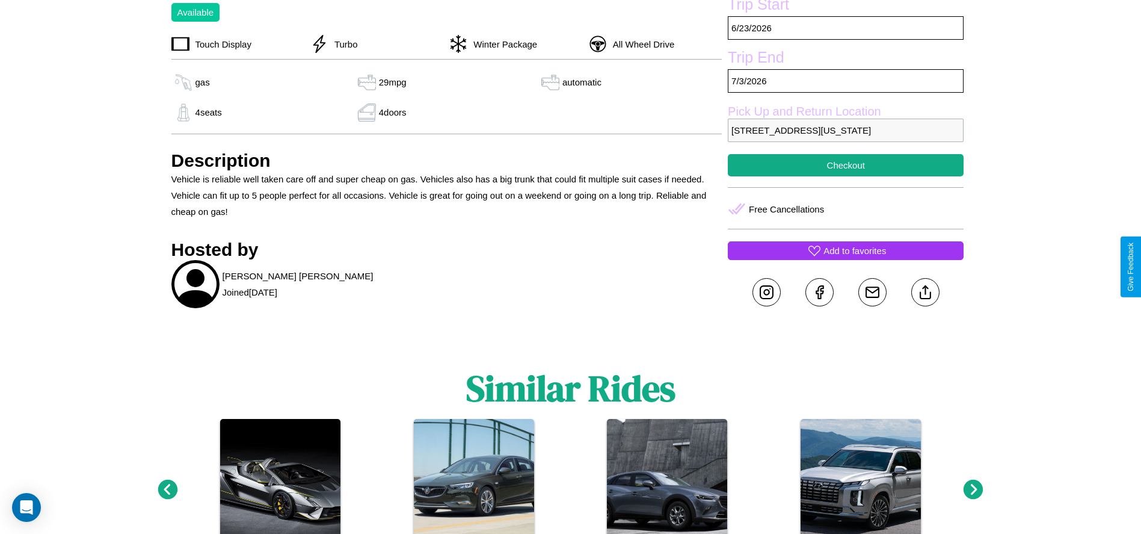
click at [846, 259] on p "Add to favorites" at bounding box center [855, 250] width 63 height 16
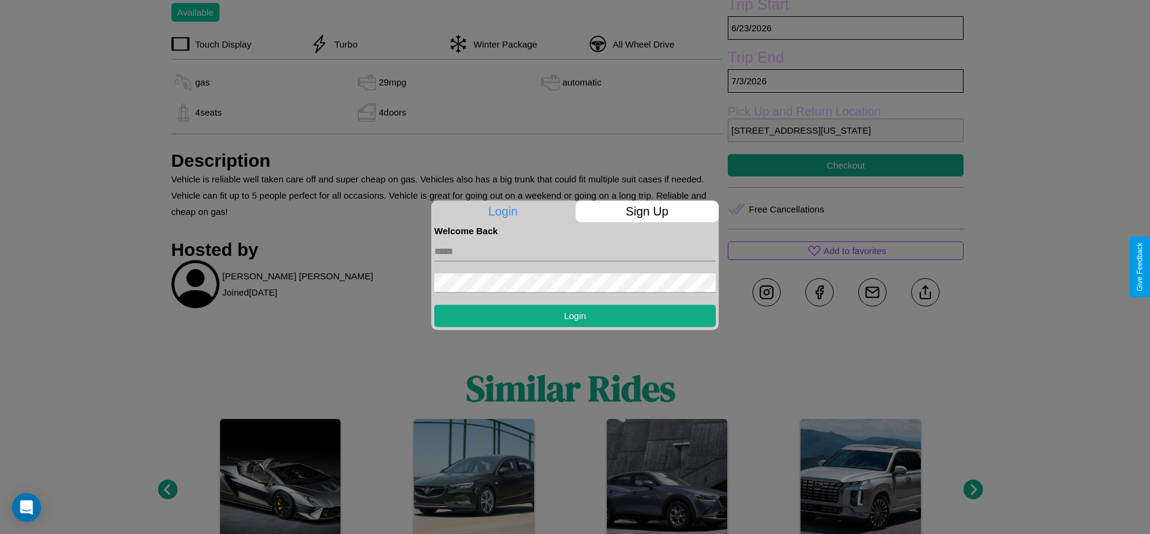
click at [647, 211] on p "Sign Up" at bounding box center [648, 211] width 144 height 22
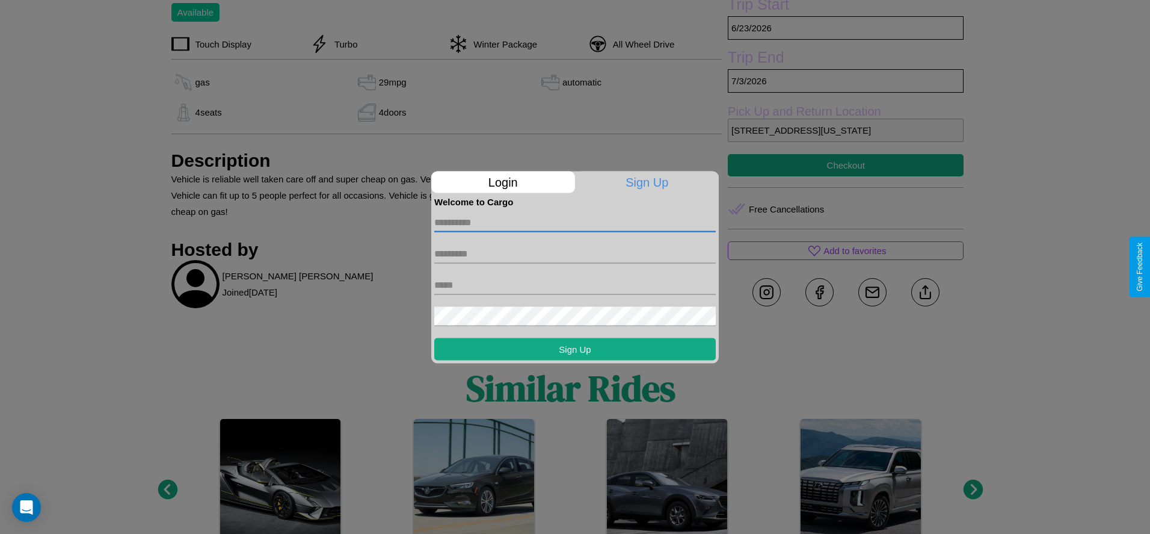
click at [575, 222] on input "text" at bounding box center [575, 221] width 282 height 19
type input "******"
click at [575, 253] on input "text" at bounding box center [575, 253] width 282 height 19
type input "*******"
click at [575, 285] on input "text" at bounding box center [575, 284] width 282 height 19
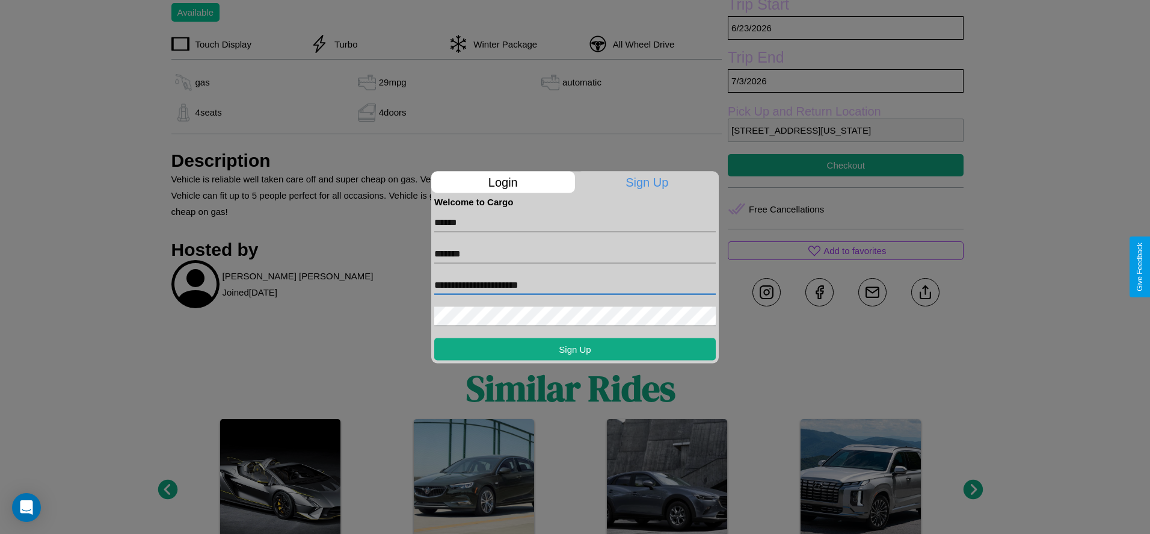
type input "**********"
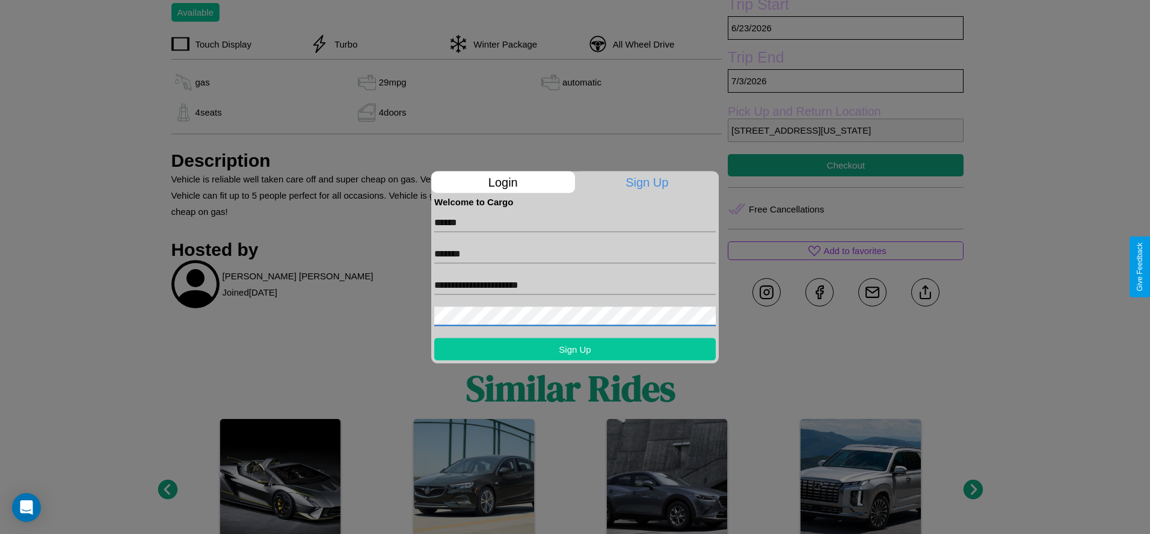
click at [575, 348] on button "Sign Up" at bounding box center [575, 349] width 282 height 22
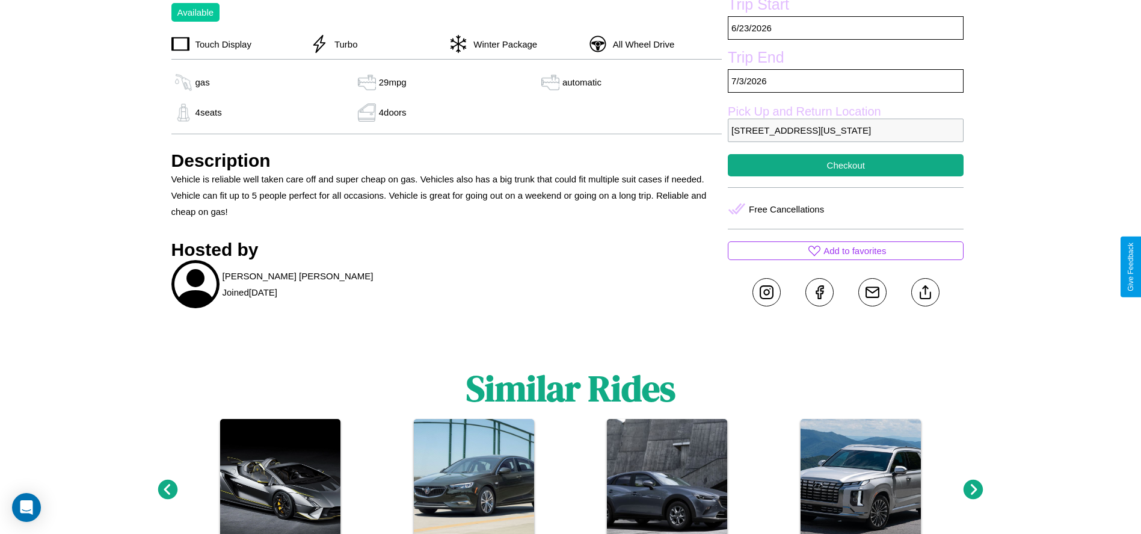
scroll to position [498, 0]
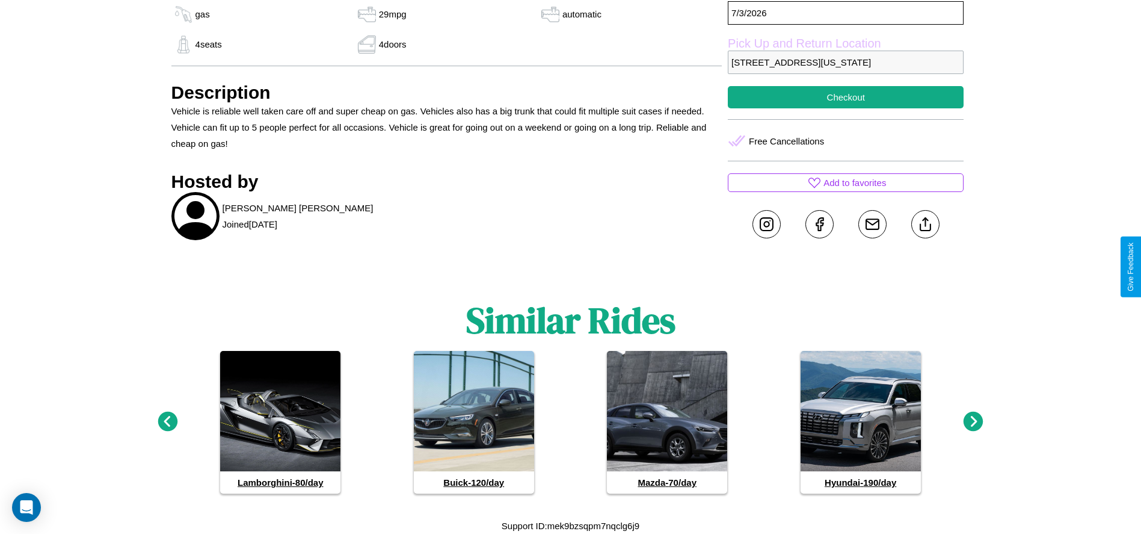
click at [974, 422] on icon at bounding box center [974, 422] width 20 height 20
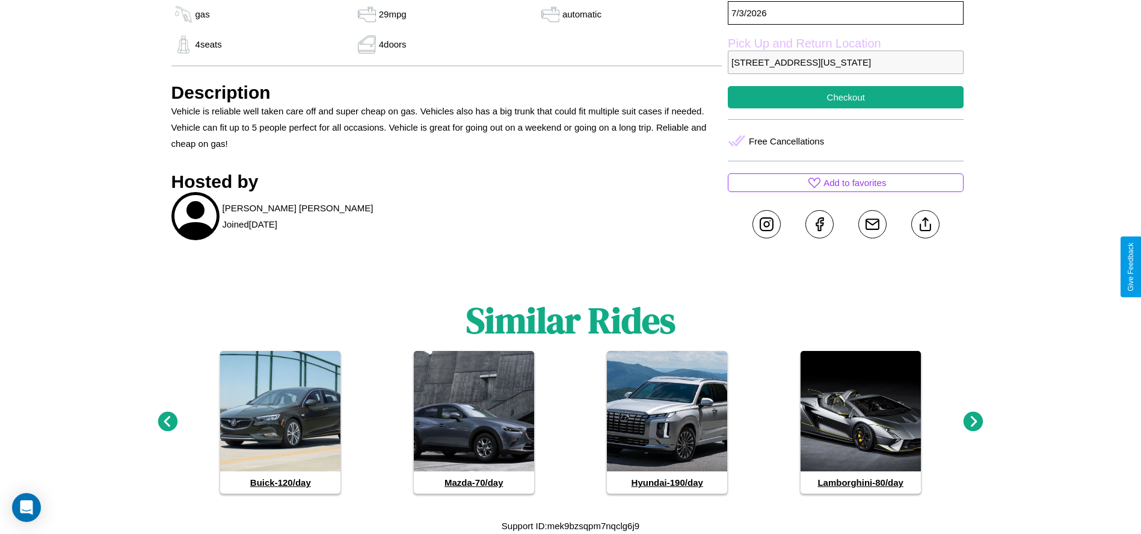
click at [974, 422] on icon at bounding box center [974, 422] width 20 height 20
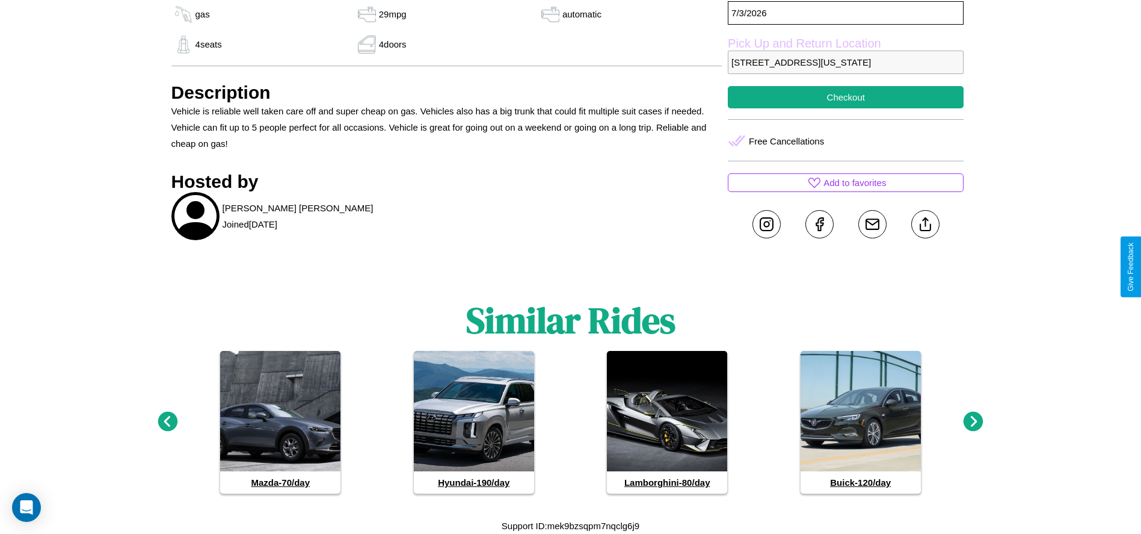
click at [974, 422] on icon at bounding box center [974, 422] width 20 height 20
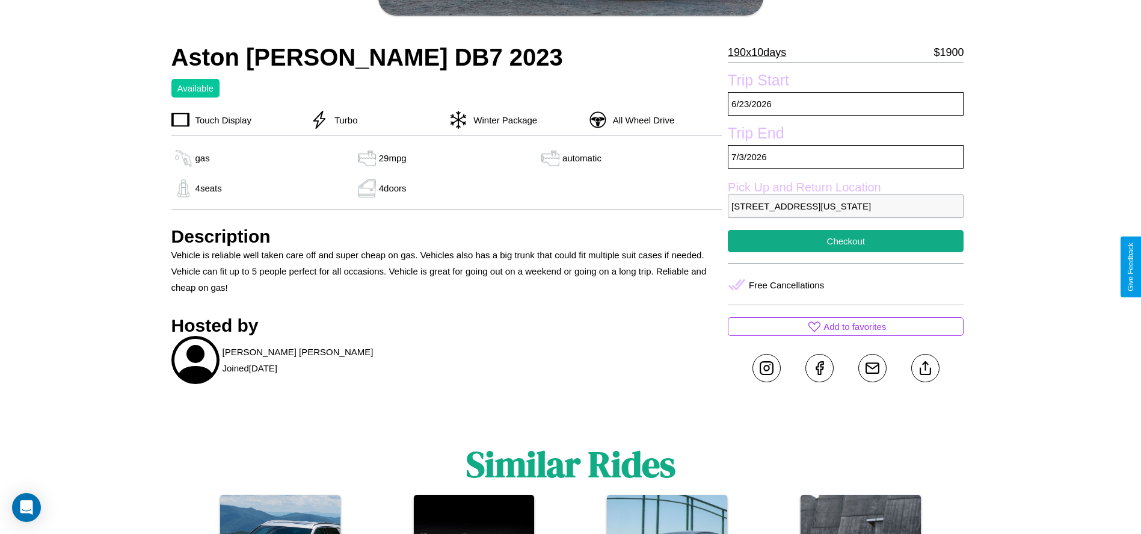
scroll to position [328, 0]
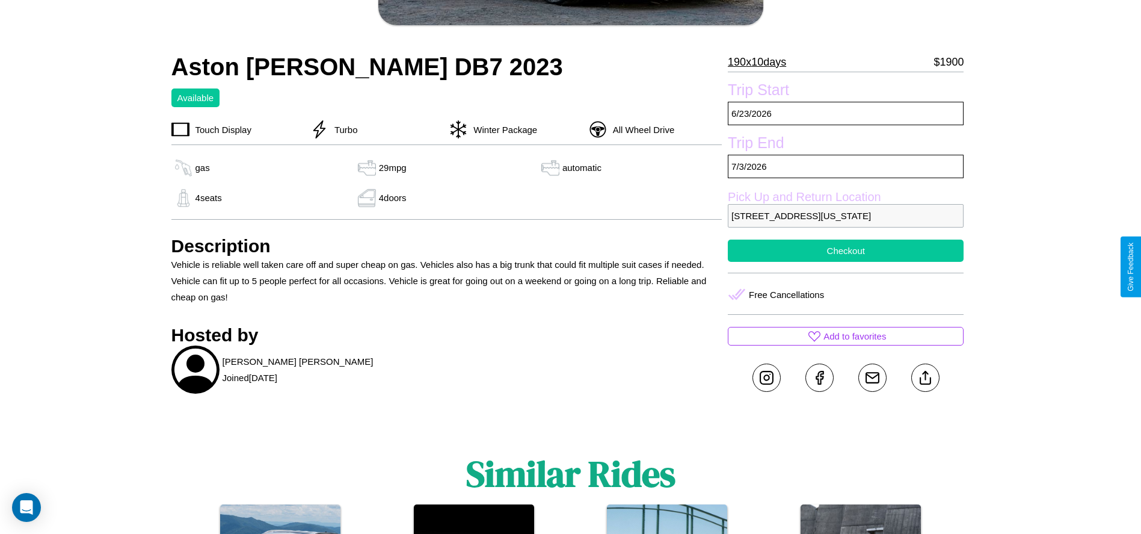
click at [846, 262] on button "Checkout" at bounding box center [846, 250] width 236 height 22
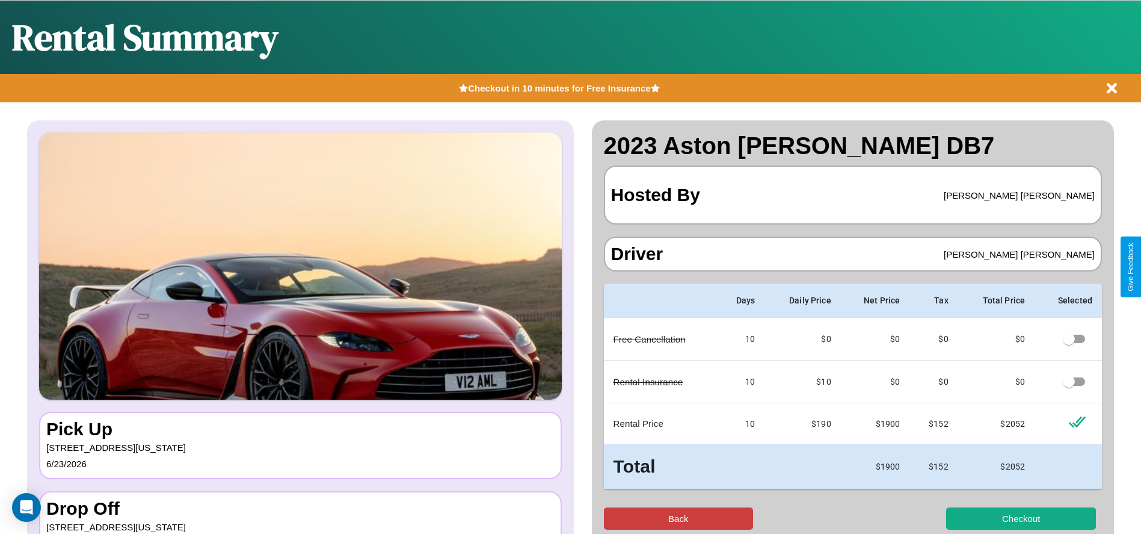
click at [678, 518] on button "Back" at bounding box center [679, 518] width 150 height 22
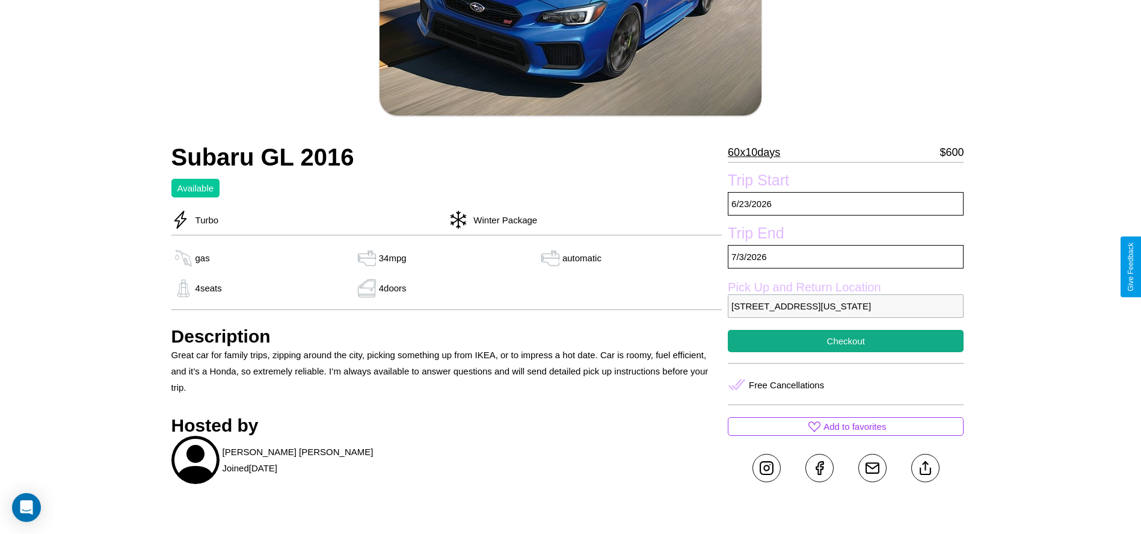
scroll to position [269, 0]
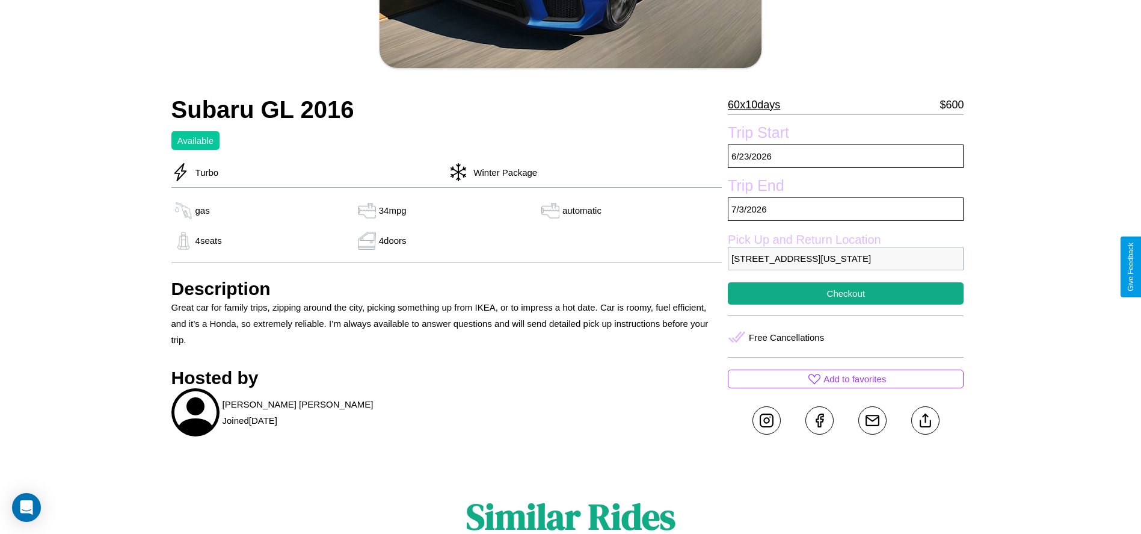
click at [846, 267] on p "564 Second Street Los Angeles California 76885 United States" at bounding box center [846, 258] width 236 height 23
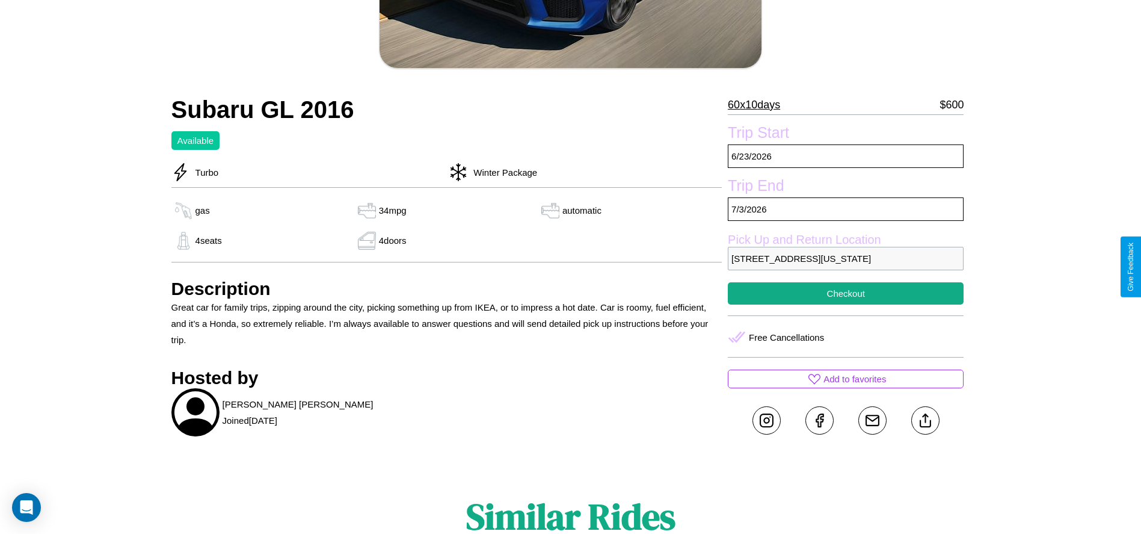
click at [846, 267] on p "564 Second Street Los Angeles California 76885 United States" at bounding box center [846, 258] width 236 height 23
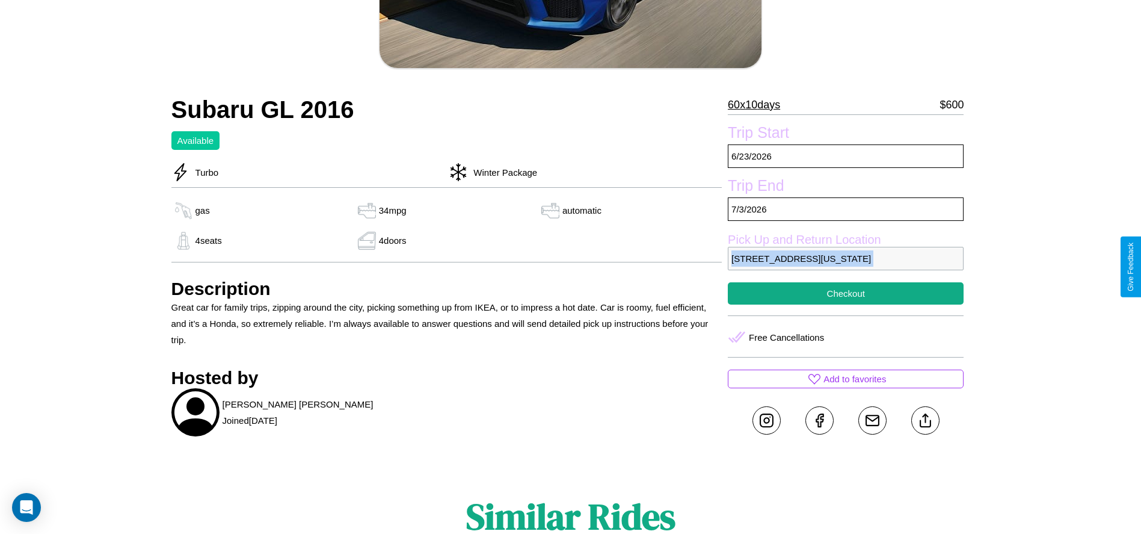
click at [846, 267] on p "564 Second Street Los Angeles California 76885 United States" at bounding box center [846, 258] width 236 height 23
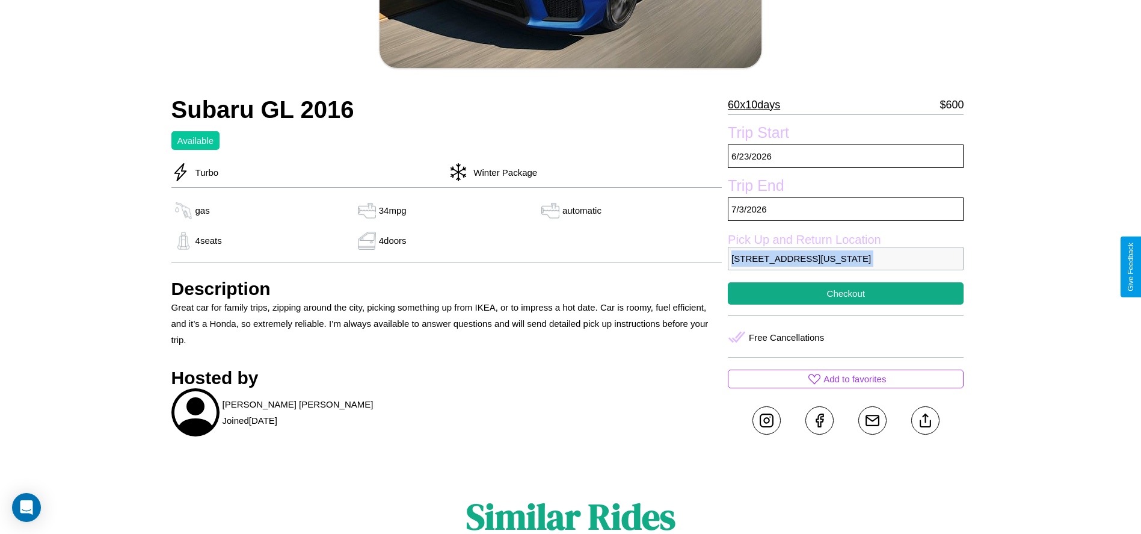
click at [846, 267] on p "564 Second Street Los Angeles California 76885 United States" at bounding box center [846, 258] width 236 height 23
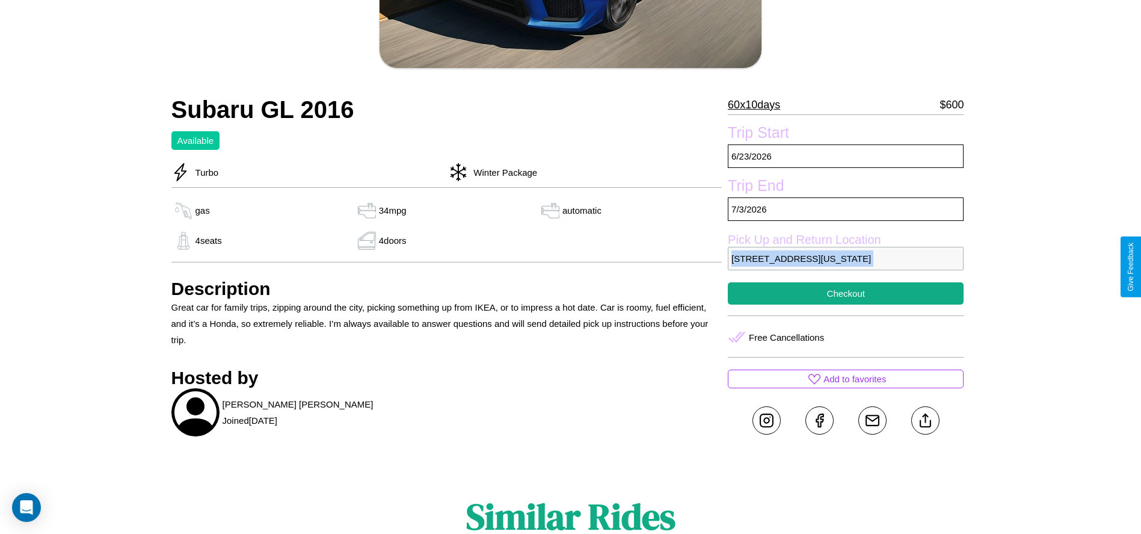
click at [846, 267] on p "564 Second Street Los Angeles California 76885 United States" at bounding box center [846, 258] width 236 height 23
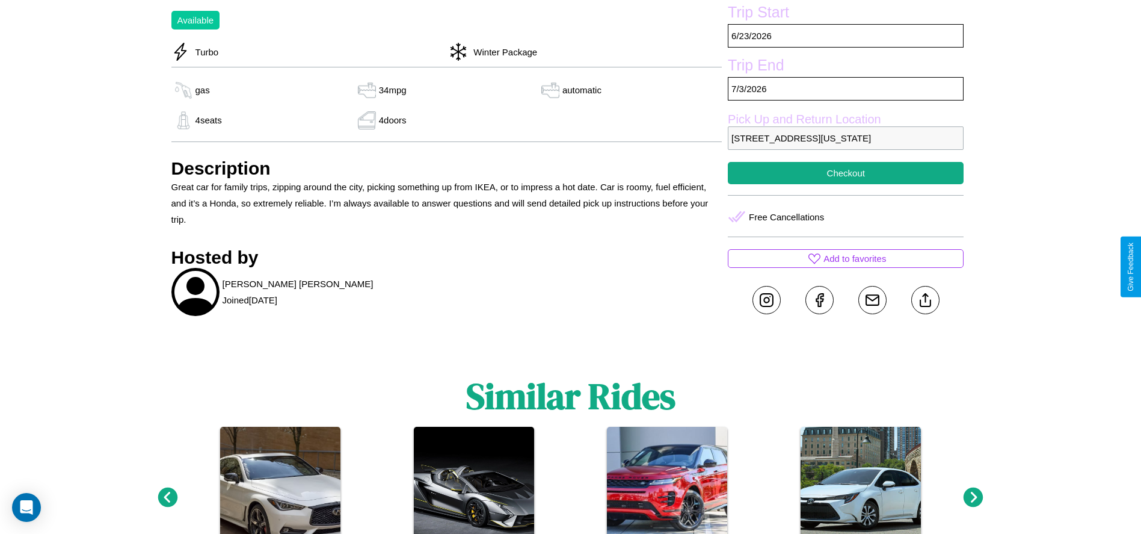
scroll to position [397, 0]
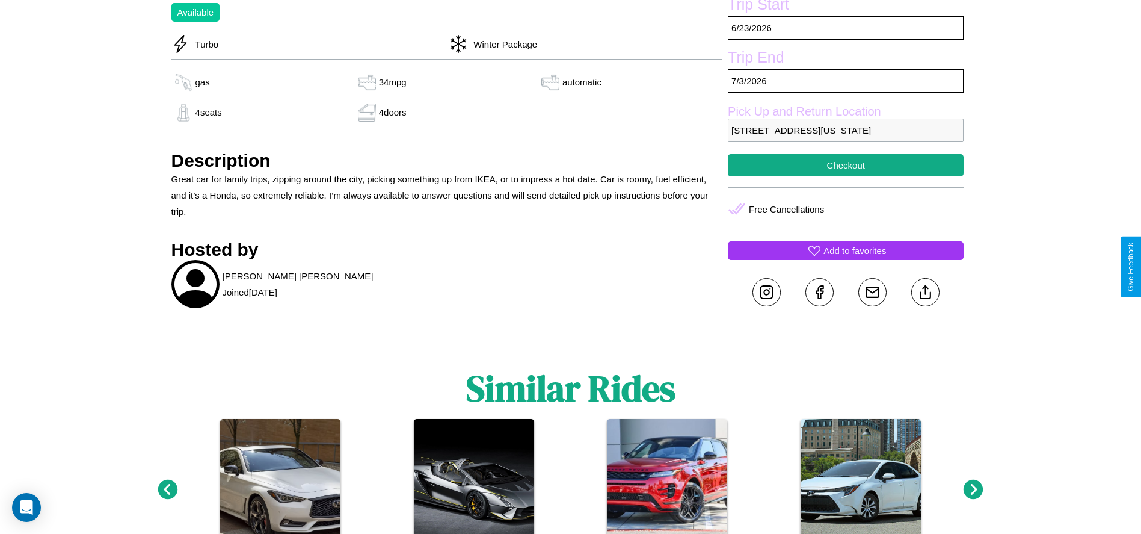
click at [846, 259] on p "Add to favorites" at bounding box center [855, 250] width 63 height 16
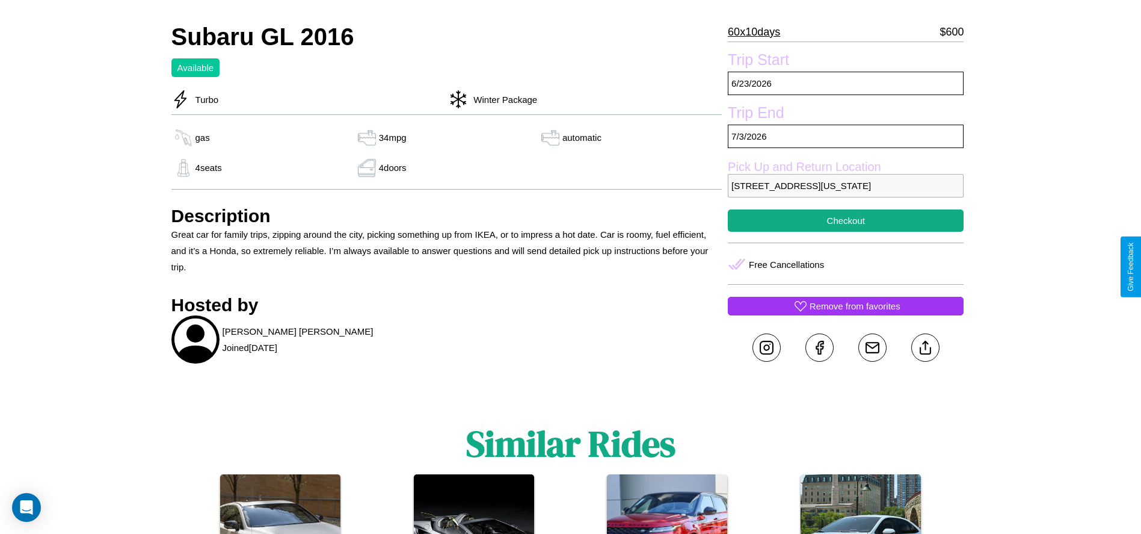
scroll to position [312, 0]
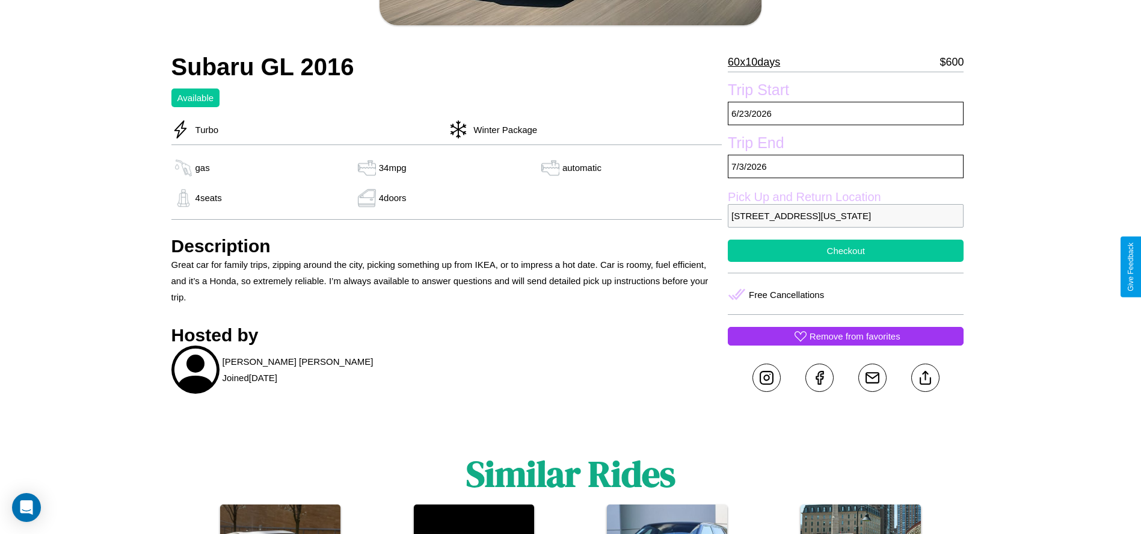
click at [846, 262] on button "Checkout" at bounding box center [846, 250] width 236 height 22
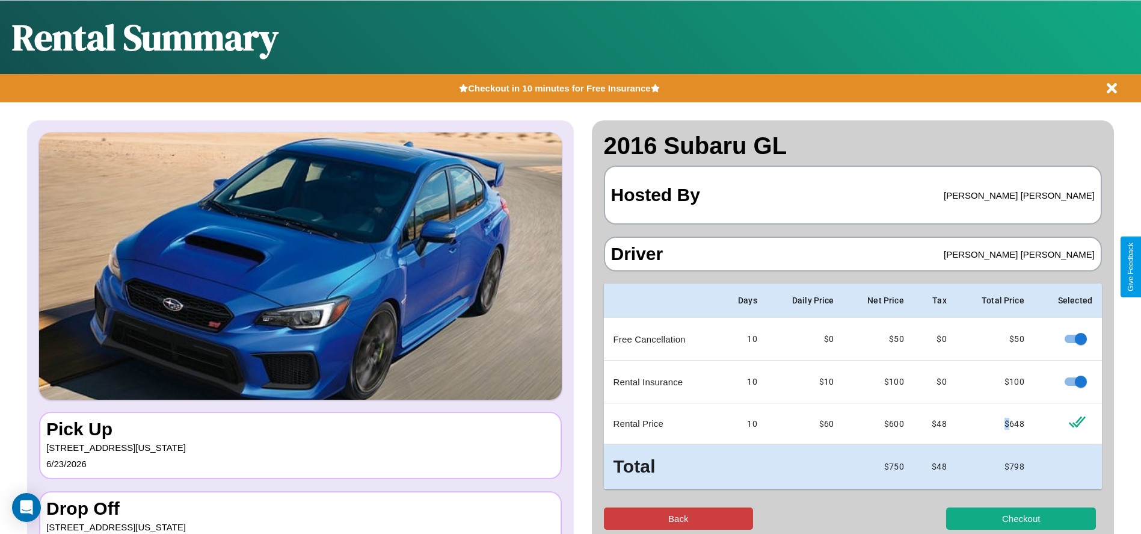
click at [678, 518] on button "Back" at bounding box center [679, 518] width 150 height 22
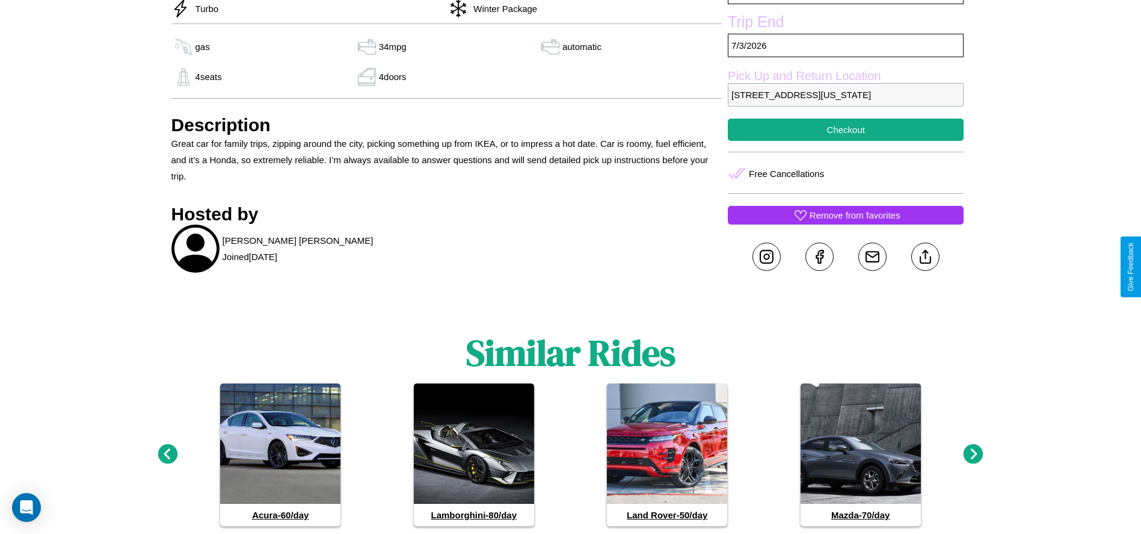
scroll to position [481, 0]
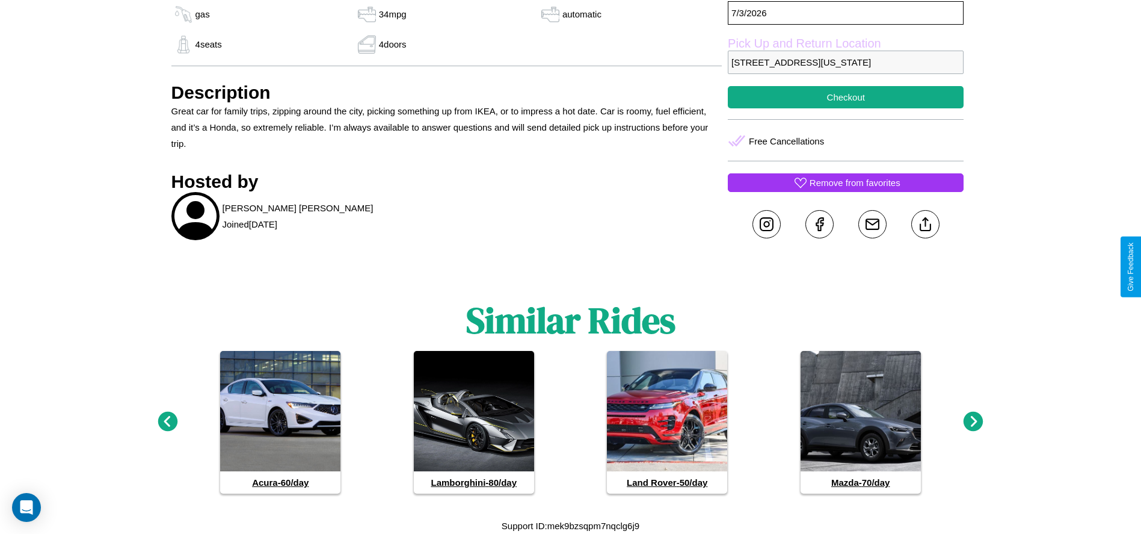
click at [167, 422] on icon at bounding box center [168, 422] width 20 height 20
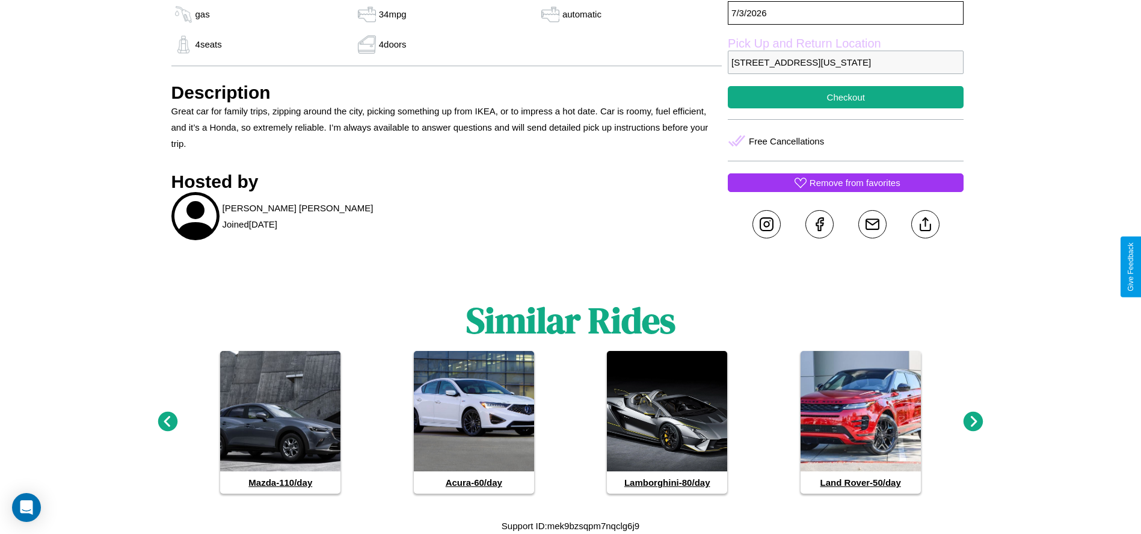
click at [974, 422] on icon at bounding box center [974, 422] width 20 height 20
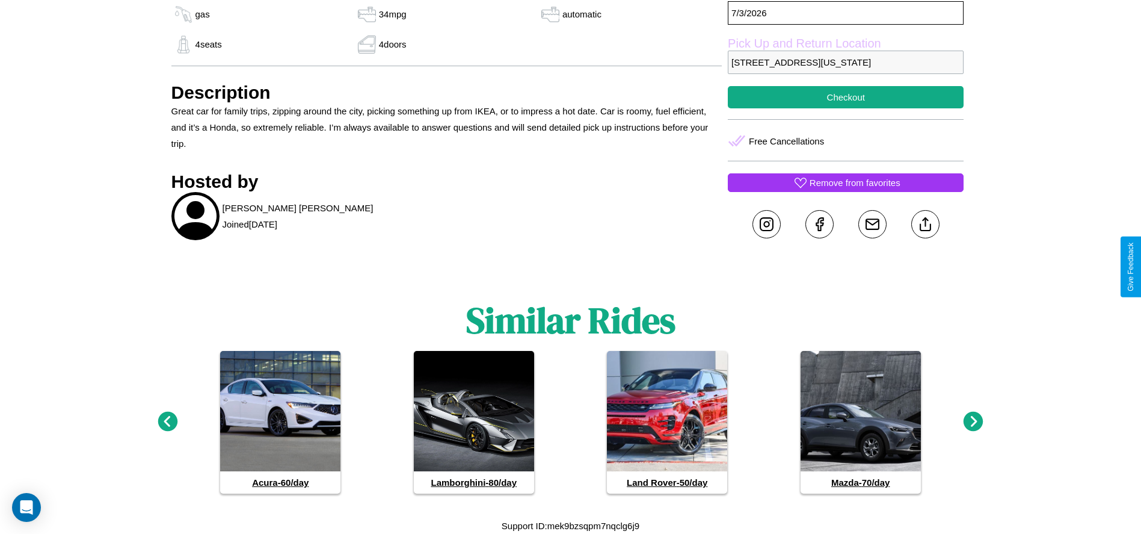
click at [974, 422] on icon at bounding box center [974, 422] width 20 height 20
